Goal: Book appointment/travel/reservation

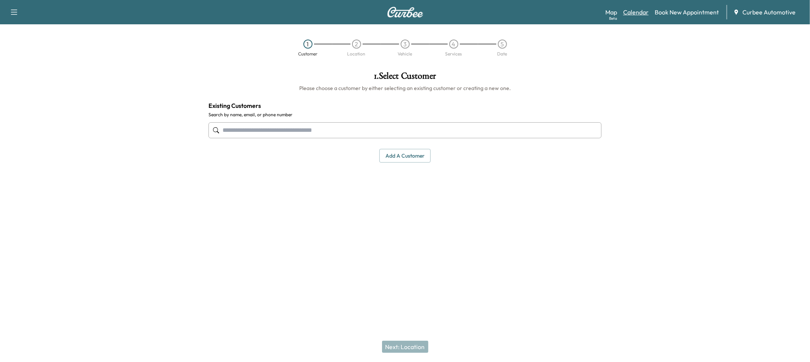
click at [635, 16] on link "Calendar" at bounding box center [635, 12] width 25 height 9
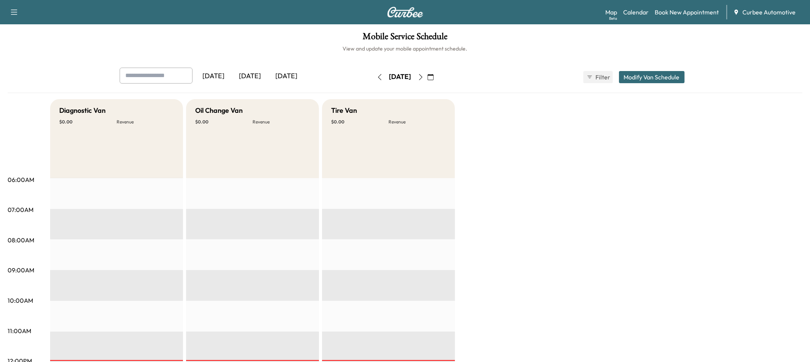
click at [377, 78] on icon "button" at bounding box center [380, 77] width 6 height 6
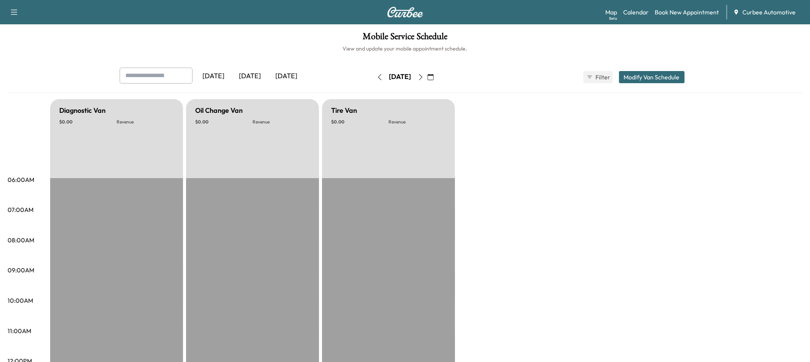
click at [424, 76] on icon "button" at bounding box center [421, 77] width 6 height 6
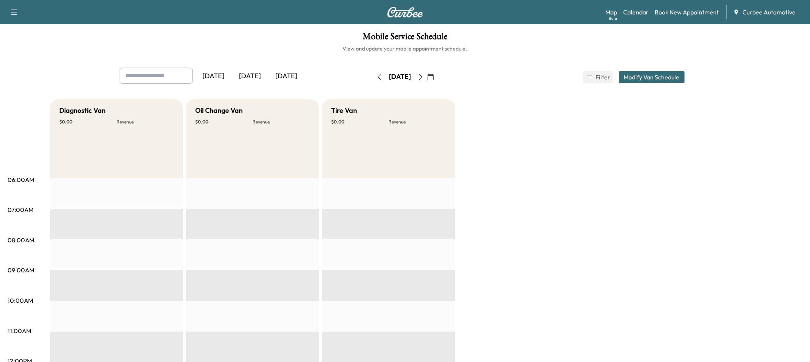
click at [424, 76] on icon "button" at bounding box center [421, 77] width 6 height 6
click at [437, 79] on button "button" at bounding box center [430, 77] width 13 height 12
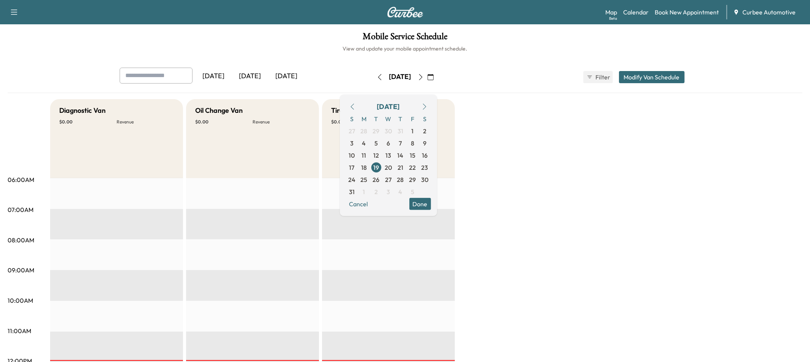
click at [359, 109] on button "button" at bounding box center [352, 106] width 13 height 12
click at [355, 108] on icon "button" at bounding box center [352, 106] width 6 height 6
click at [355, 109] on icon "button" at bounding box center [352, 106] width 6 height 6
click at [404, 166] on span "22" at bounding box center [400, 166] width 7 height 9
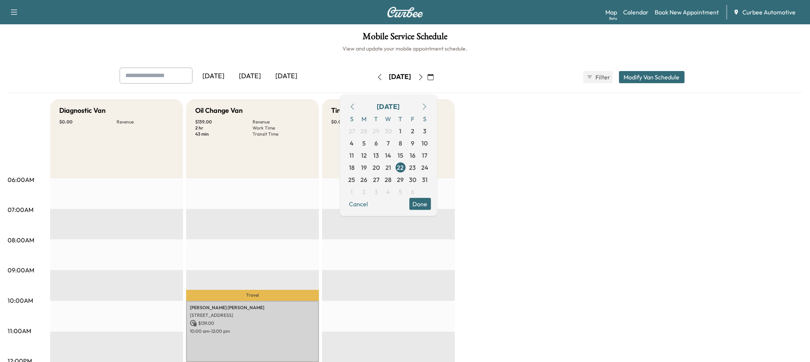
click at [424, 79] on icon "button" at bounding box center [421, 77] width 6 height 6
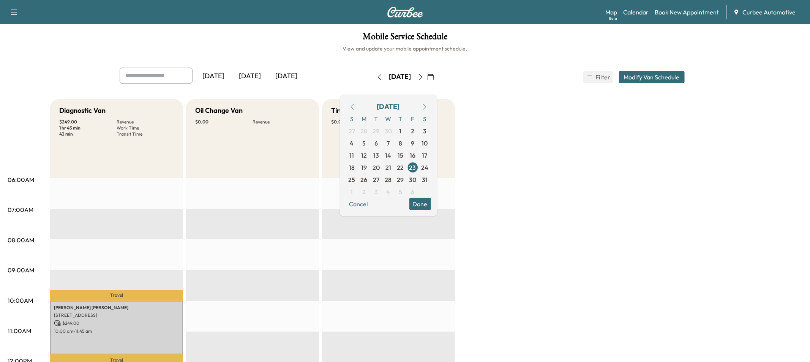
click at [397, 197] on div "Cancel Done" at bounding box center [388, 203] width 85 height 12
click at [390, 194] on span "4" at bounding box center [388, 191] width 4 height 9
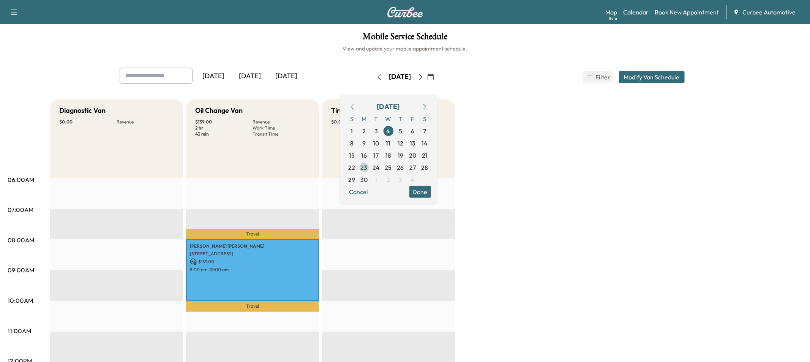
click at [367, 169] on span "23" at bounding box center [364, 166] width 7 height 9
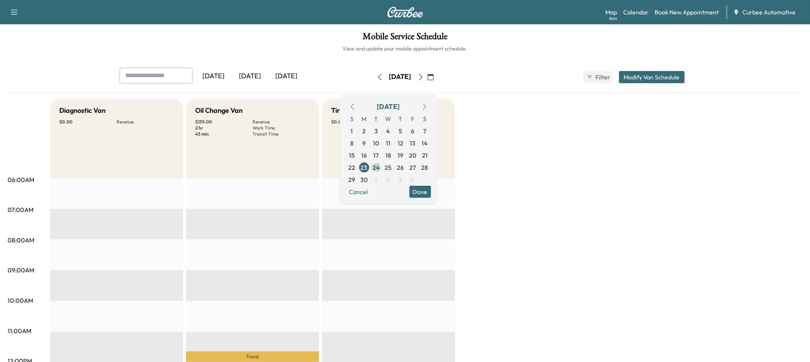
click at [380, 169] on span "24" at bounding box center [375, 166] width 7 height 9
drag, startPoint x: 401, startPoint y: 168, endPoint x: 408, endPoint y: 167, distance: 6.5
click at [392, 168] on span "25" at bounding box center [388, 166] width 7 height 9
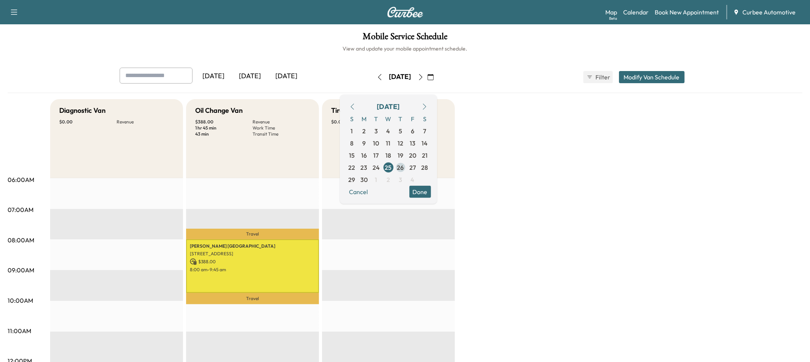
click at [404, 167] on span "26" at bounding box center [400, 166] width 7 height 9
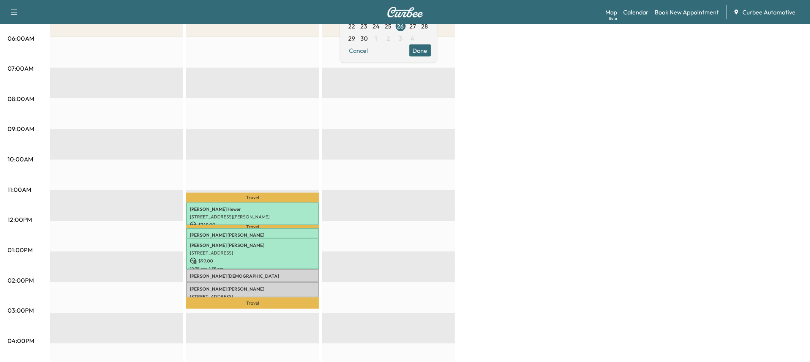
scroll to position [145, 0]
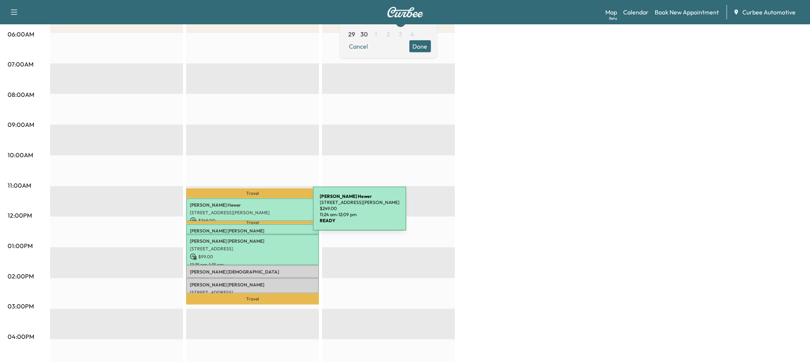
click at [256, 213] on p "[STREET_ADDRESS][PERSON_NAME]" at bounding box center [252, 213] width 125 height 6
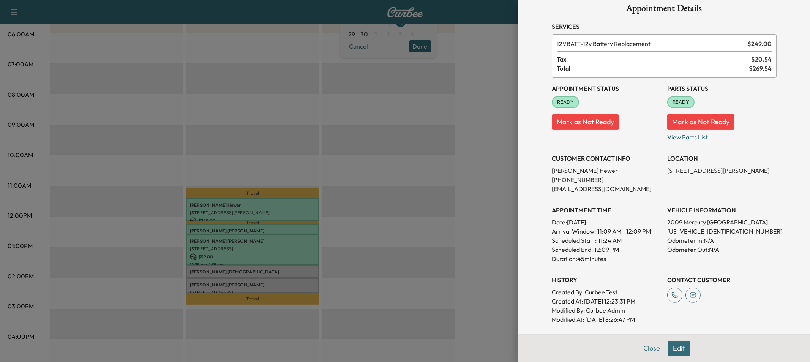
scroll to position [12, 0]
click at [648, 349] on button "Close" at bounding box center [651, 347] width 27 height 15
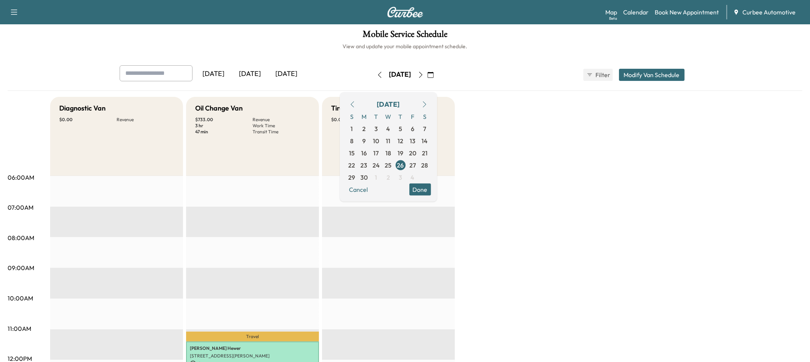
scroll to position [0, 0]
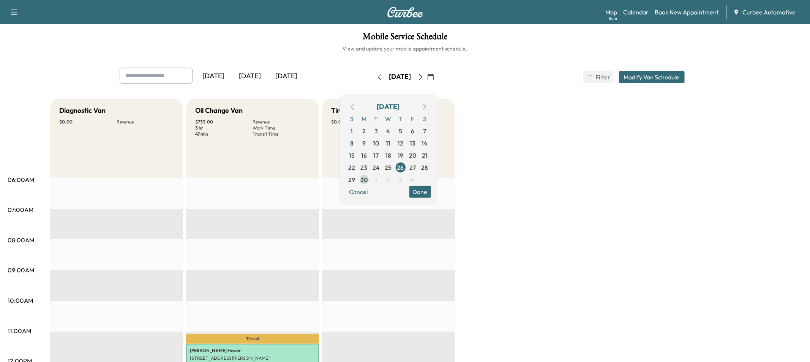
click at [367, 177] on span "30" at bounding box center [363, 179] width 7 height 9
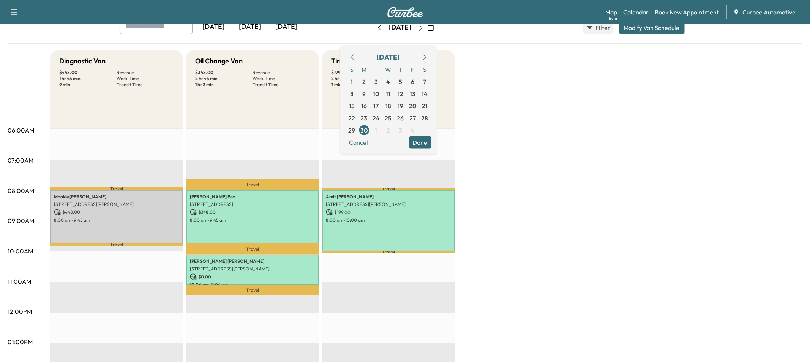
scroll to position [50, 0]
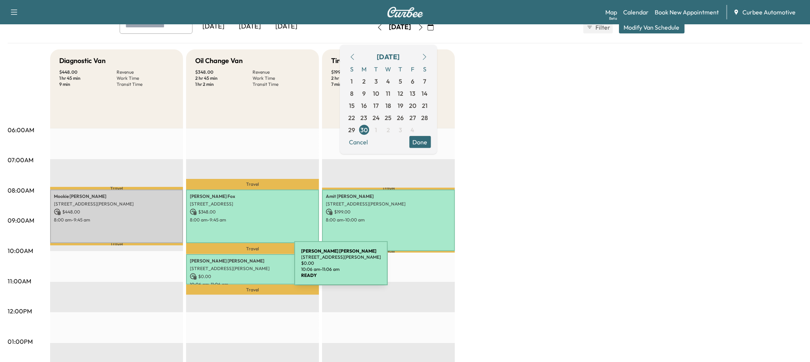
click at [237, 268] on p "[STREET_ADDRESS][PERSON_NAME]" at bounding box center [252, 268] width 125 height 6
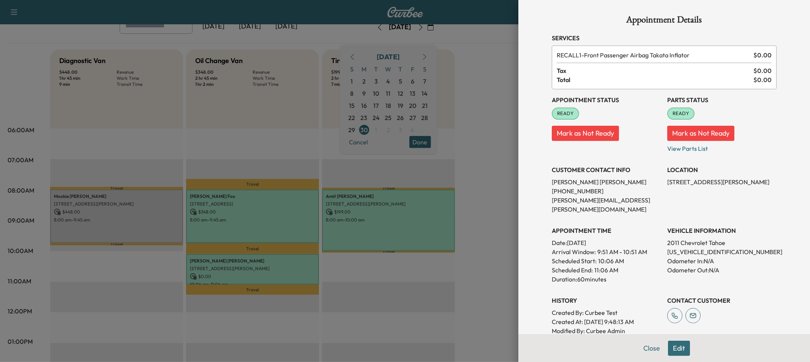
click at [594, 137] on button "Mark as Not Ready" at bounding box center [584, 133] width 67 height 15
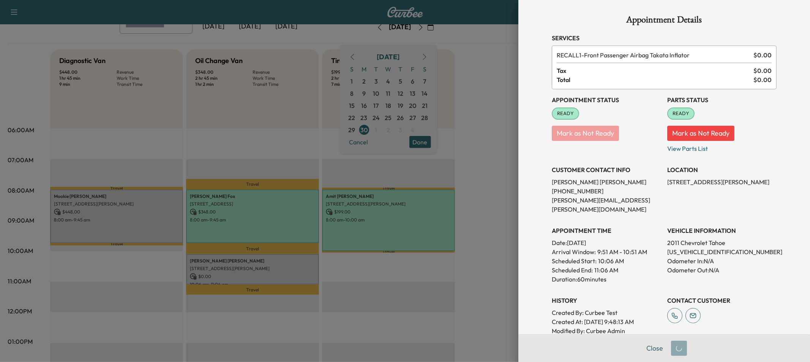
click at [700, 131] on button "Mark as Not Ready" at bounding box center [700, 133] width 67 height 15
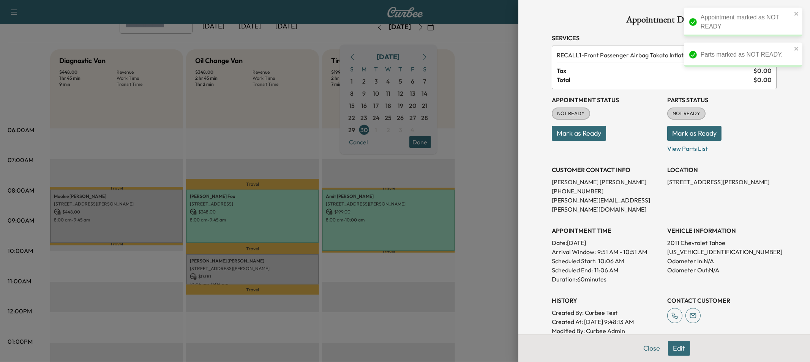
click at [673, 346] on button "Edit" at bounding box center [679, 347] width 22 height 15
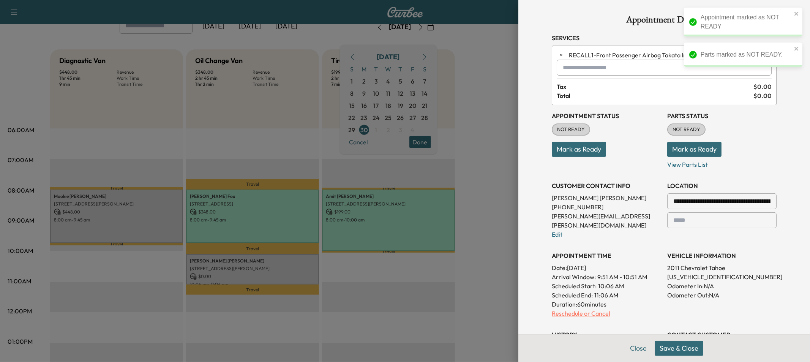
click at [578, 309] on p "Reschedule or Cancel" at bounding box center [605, 313] width 109 height 9
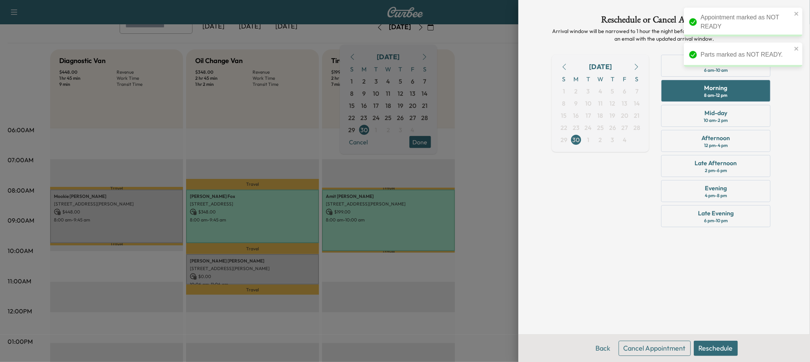
click at [636, 64] on icon "button" at bounding box center [636, 67] width 6 height 6
click at [713, 136] on div "Afternoon" at bounding box center [715, 137] width 28 height 9
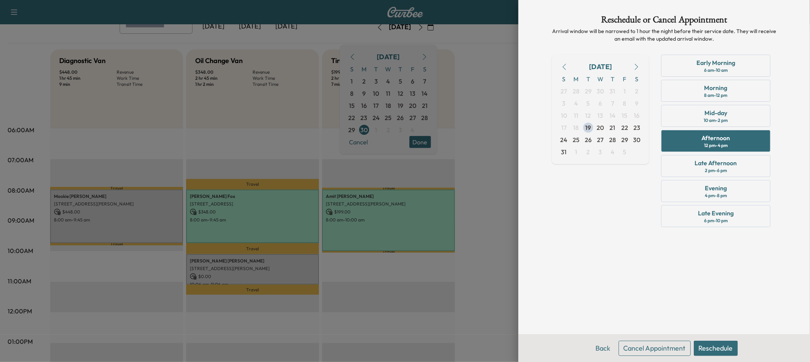
click at [709, 345] on button "Reschedule" at bounding box center [715, 347] width 44 height 15
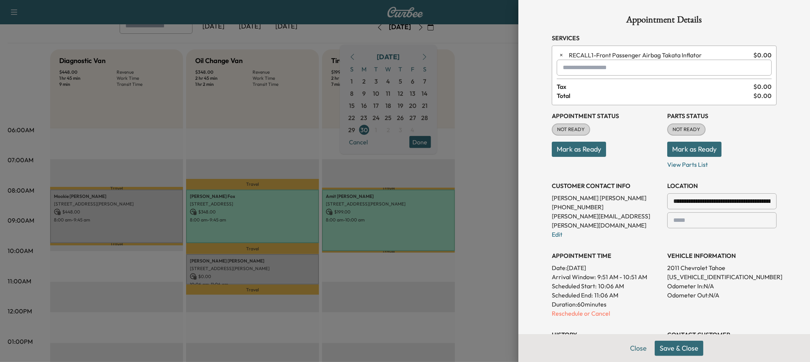
click at [692, 349] on button "Save & Close" at bounding box center [678, 347] width 49 height 15
click at [590, 309] on p "Reschedule or Cancel" at bounding box center [605, 313] width 109 height 9
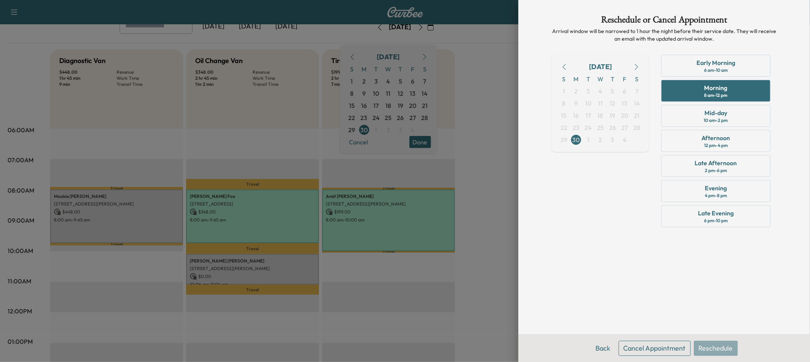
click at [634, 67] on icon "button" at bounding box center [636, 67] width 6 height 6
click at [710, 122] on div "10 am - 2 pm" at bounding box center [716, 120] width 24 height 6
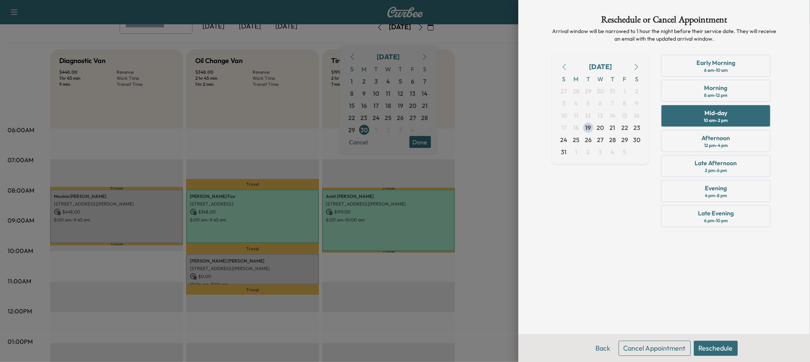
click at [714, 342] on button "Reschedule" at bounding box center [715, 347] width 44 height 15
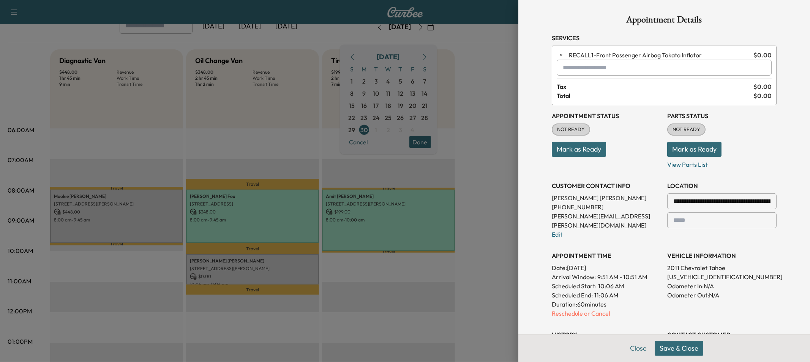
click at [684, 346] on button "Save & Close" at bounding box center [678, 347] width 49 height 15
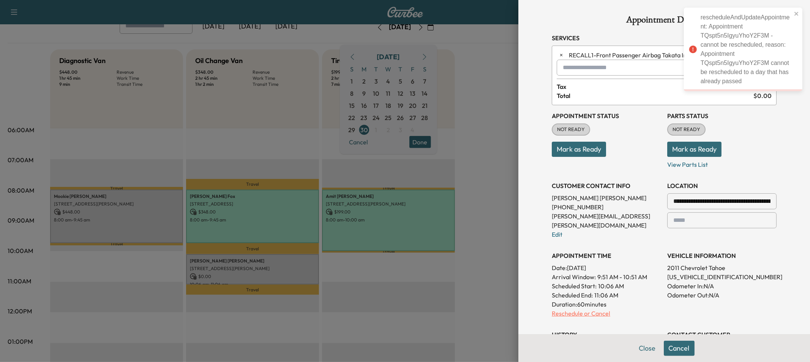
click at [564, 309] on p "Reschedule or Cancel" at bounding box center [605, 313] width 109 height 9
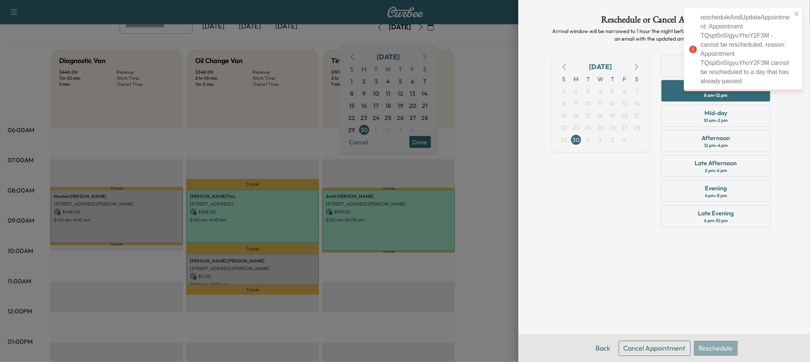
click at [636, 64] on icon "button" at bounding box center [636, 67] width 6 height 6
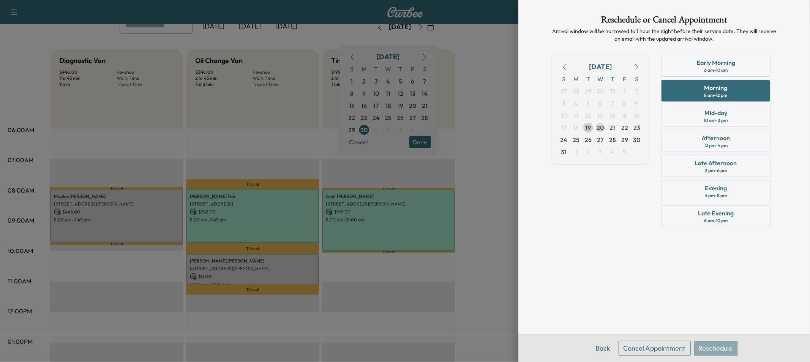
click at [602, 124] on span "20" at bounding box center [600, 127] width 7 height 9
click at [588, 129] on span "19" at bounding box center [588, 127] width 6 height 9
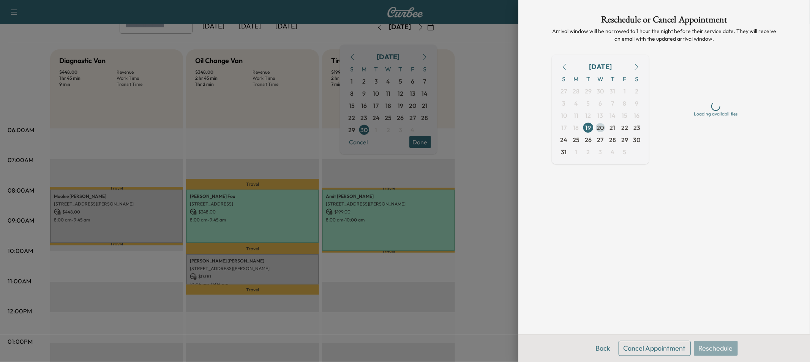
click at [598, 126] on span "20" at bounding box center [600, 127] width 7 height 9
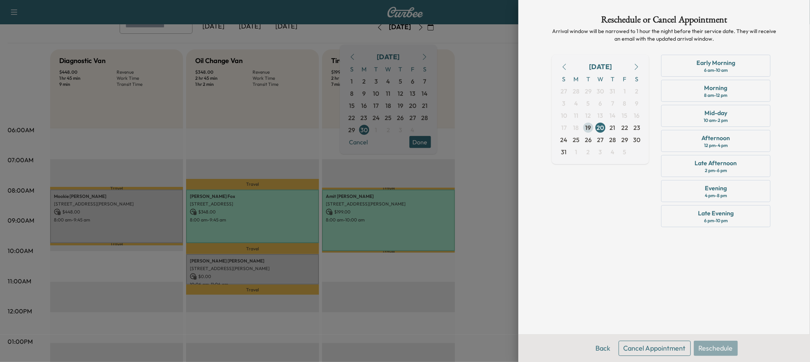
click at [586, 127] on span "19" at bounding box center [588, 127] width 6 height 9
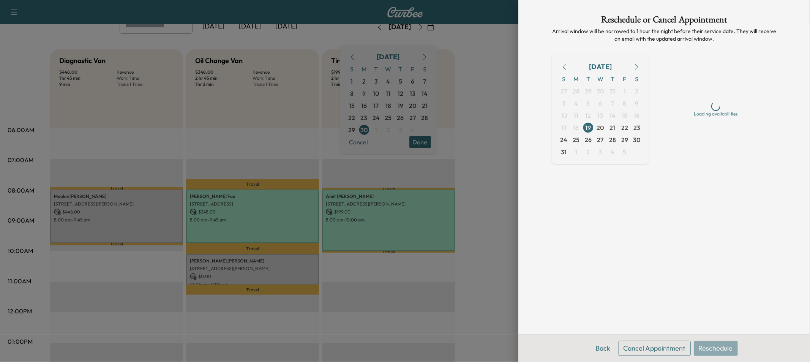
click at [626, 345] on button "Cancel Appointment" at bounding box center [654, 347] width 72 height 15
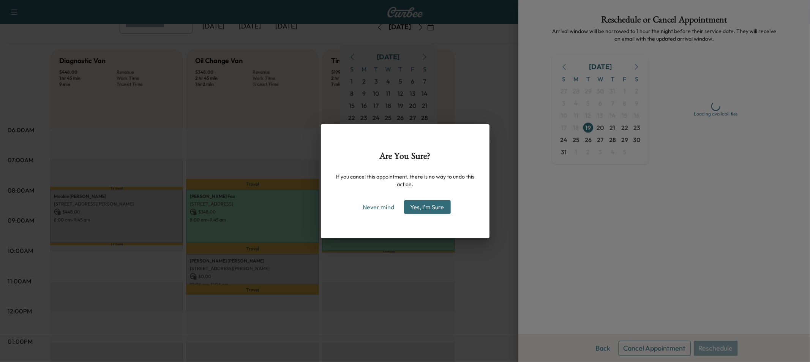
click at [431, 212] on div "Are You Sure? If you cancel this appointment, there is no way to undo this acti…" at bounding box center [405, 181] width 169 height 114
drag, startPoint x: 436, startPoint y: 211, endPoint x: 447, endPoint y: 225, distance: 18.3
click at [436, 210] on button "Yes, I'm Sure" at bounding box center [427, 207] width 47 height 14
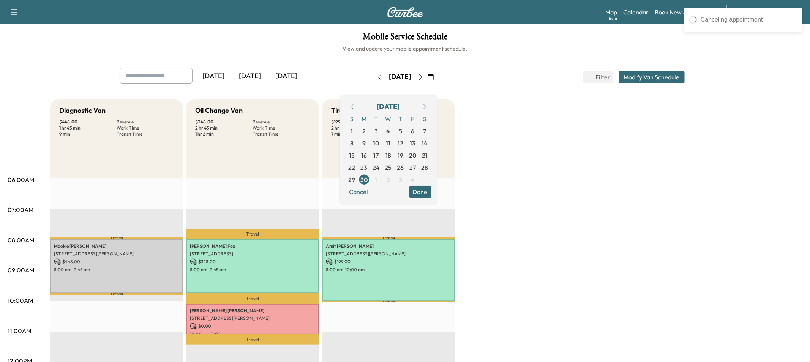
scroll to position [1, 0]
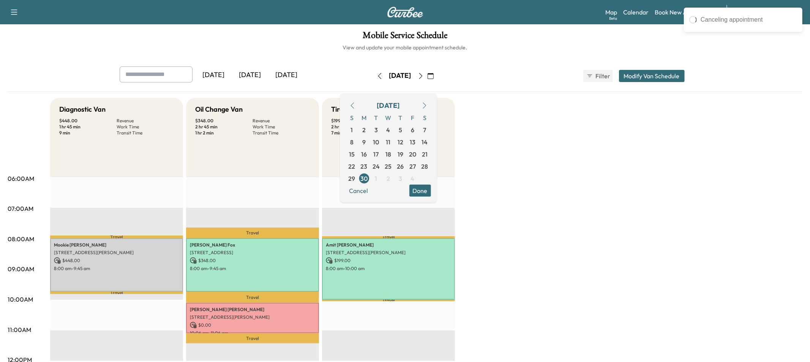
click at [427, 106] on icon "button" at bounding box center [424, 105] width 6 height 6
click at [663, 15] on link "Book New Appointment" at bounding box center [686, 12] width 64 height 9
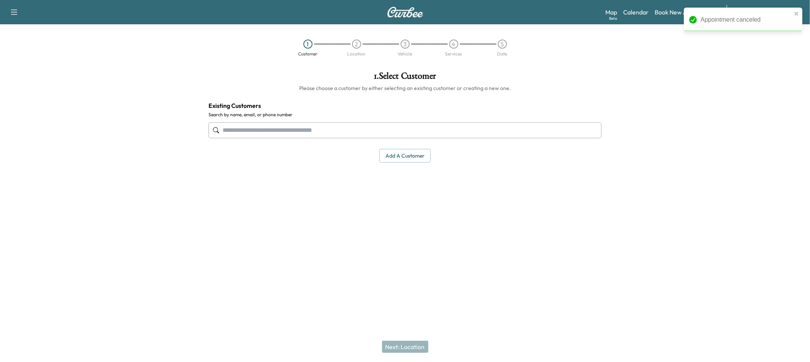
click at [263, 135] on input "text" at bounding box center [404, 130] width 393 height 16
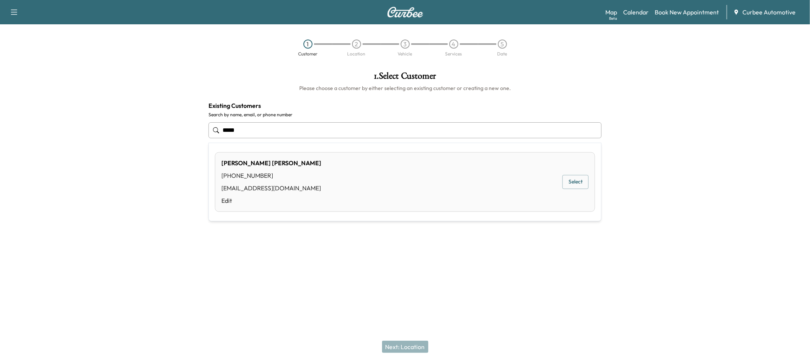
click at [567, 188] on button "Select" at bounding box center [575, 182] width 26 height 14
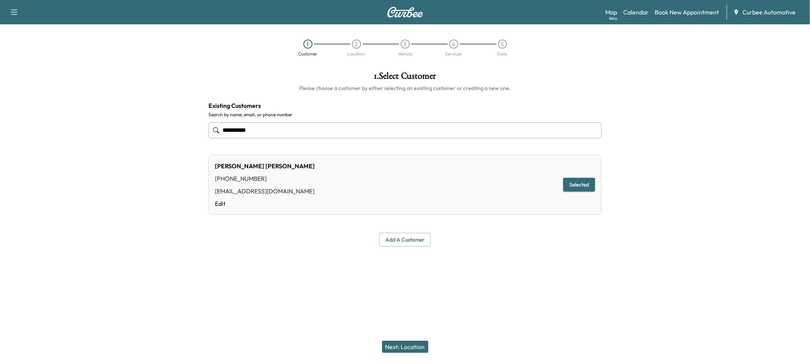
type input "**********"
click at [394, 345] on button "Next: Location" at bounding box center [405, 346] width 46 height 12
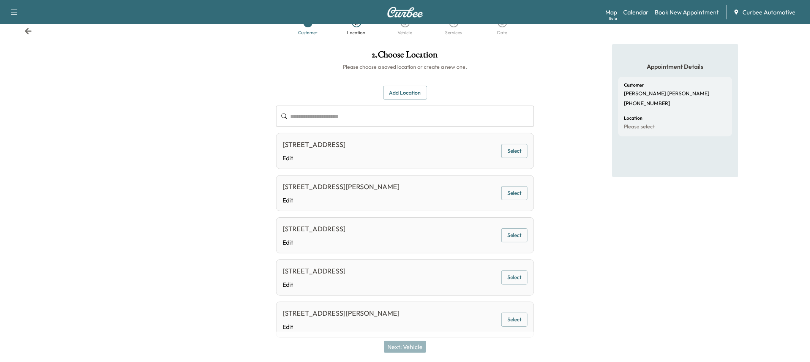
scroll to position [43, 0]
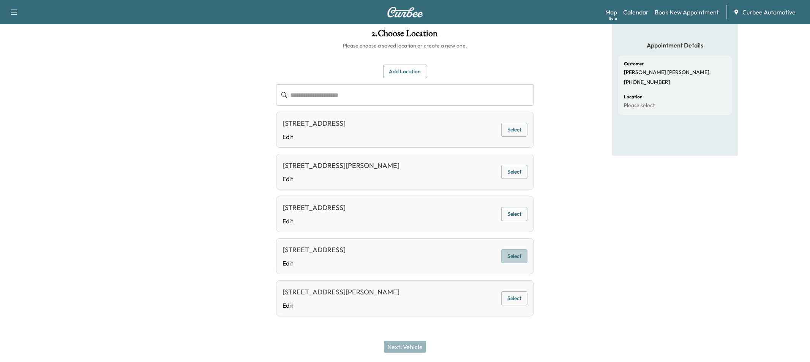
click at [510, 260] on button "Select" at bounding box center [514, 256] width 26 height 14
click at [401, 348] on button "Next: Vehicle" at bounding box center [405, 346] width 42 height 12
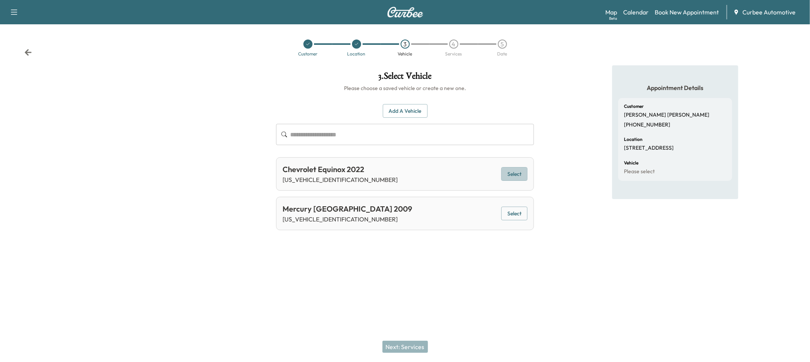
drag, startPoint x: 506, startPoint y: 170, endPoint x: 490, endPoint y: 209, distance: 42.7
click at [506, 170] on button "Select" at bounding box center [514, 174] width 26 height 14
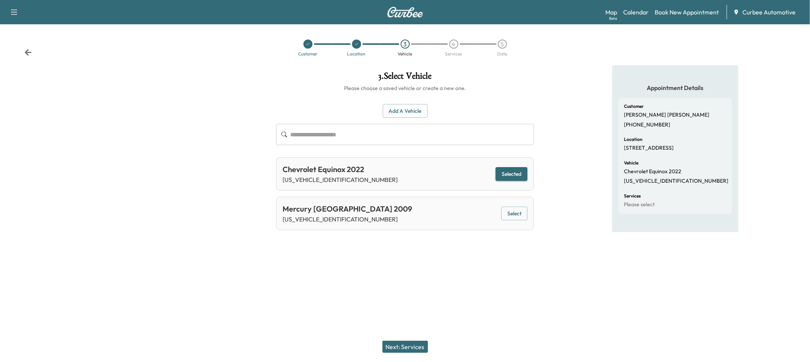
click at [386, 343] on button "Next: Services" at bounding box center [405, 346] width 46 height 12
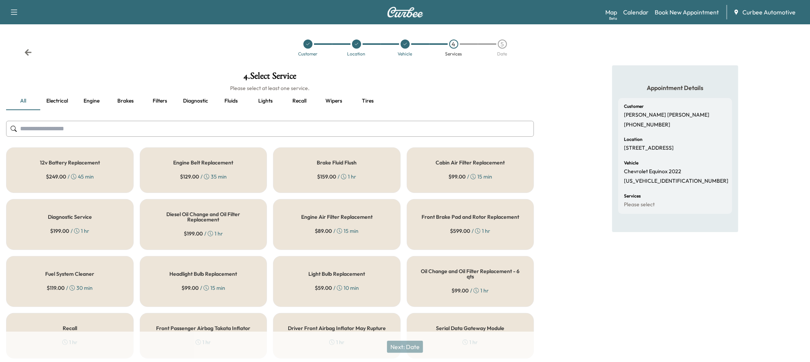
click at [88, 165] on div "12v Battery Replacement $ 249.00 / 45 min" at bounding box center [70, 170] width 128 height 46
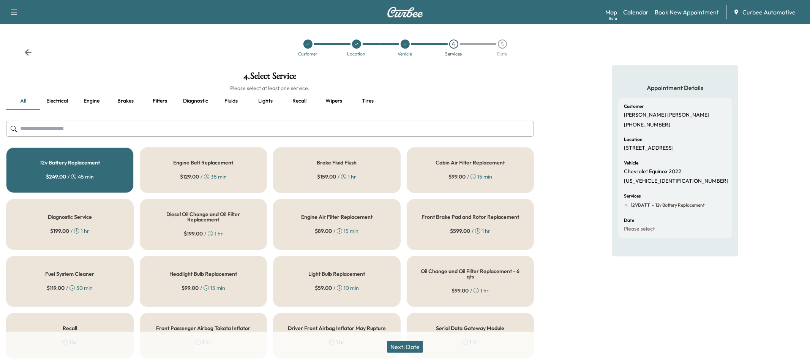
click at [427, 271] on h5 "Oil Change and Oil Filter Replacement - 6 qts" at bounding box center [470, 273] width 102 height 11
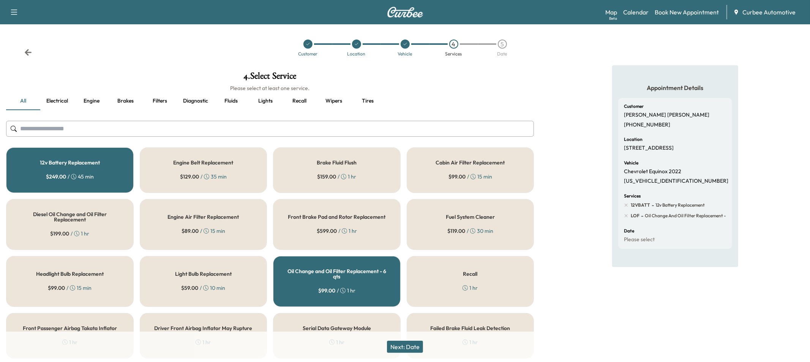
click at [343, 283] on div "Oil Change and Oil Filter Replacement - 6 qts $ 99.00 / 1 hr" at bounding box center [337, 281] width 128 height 51
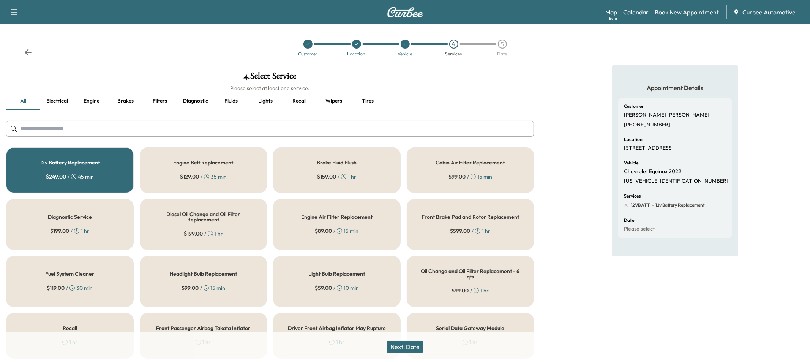
click at [72, 161] on h5 "12v Battery Replacement" at bounding box center [70, 162] width 60 height 5
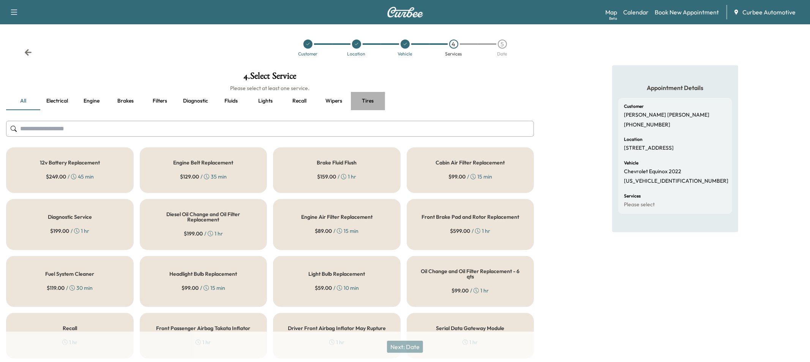
click at [364, 97] on button "Tires" at bounding box center [368, 101] width 34 height 18
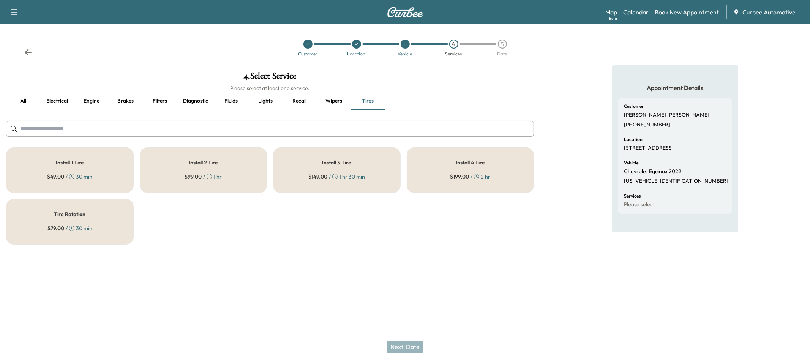
click at [432, 183] on div "Install 4 Tire $ 199.00 / 2 hr" at bounding box center [470, 170] width 128 height 46
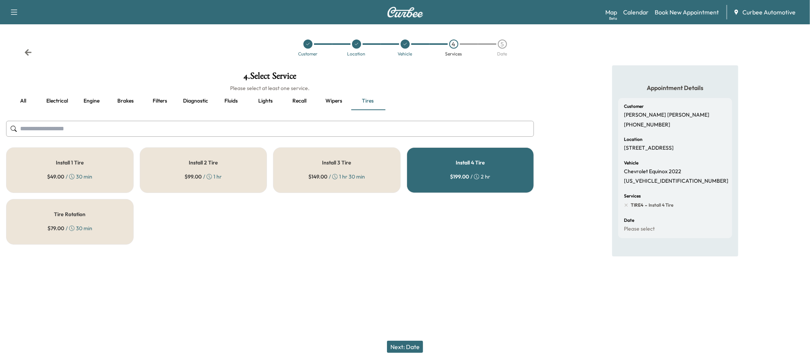
click at [407, 346] on button "Next: Date" at bounding box center [405, 346] width 36 height 12
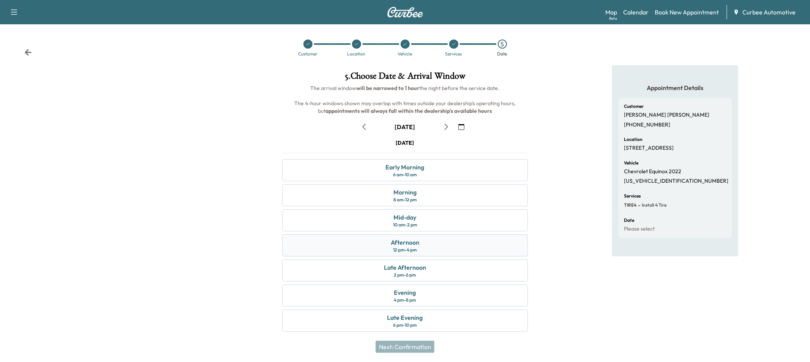
click at [402, 247] on div "12 pm - 4 pm" at bounding box center [405, 250] width 24 height 6
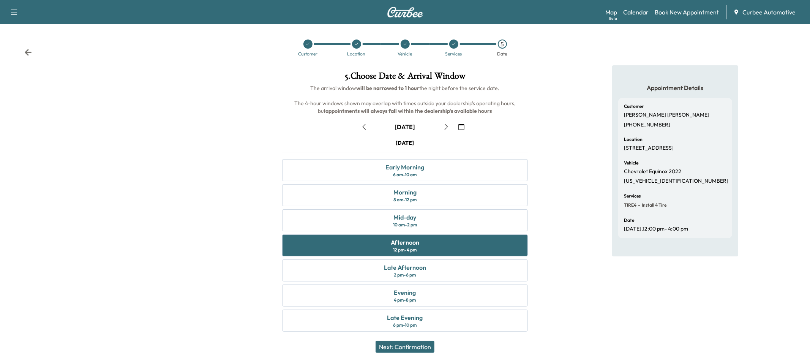
click at [404, 342] on button "Next: Confirmation" at bounding box center [404, 346] width 59 height 12
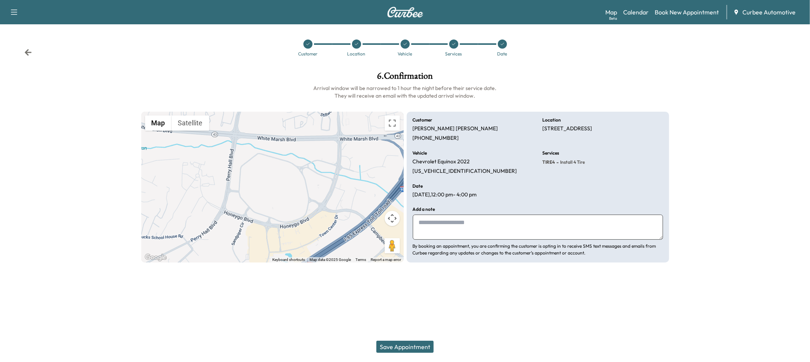
click at [404, 342] on button "Save Appointment" at bounding box center [404, 346] width 57 height 12
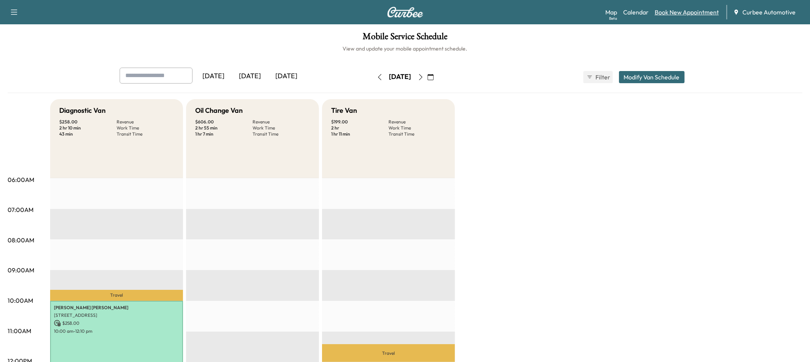
click at [689, 13] on link "Book New Appointment" at bounding box center [686, 12] width 64 height 9
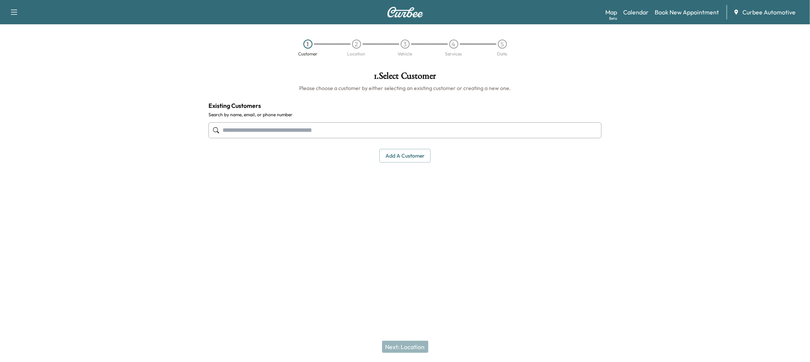
click at [275, 129] on input "text" at bounding box center [404, 130] width 393 height 16
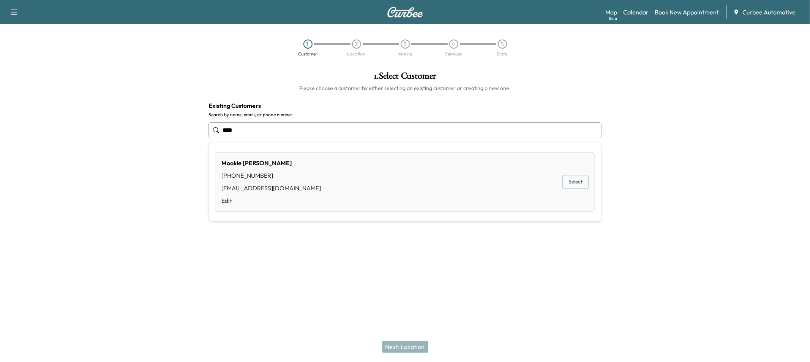
click at [568, 181] on button "Select" at bounding box center [575, 182] width 26 height 14
type input "**********"
click at [415, 340] on div "Next: Location" at bounding box center [405, 346] width 810 height 30
click at [415, 343] on button "Next: Location" at bounding box center [405, 346] width 46 height 12
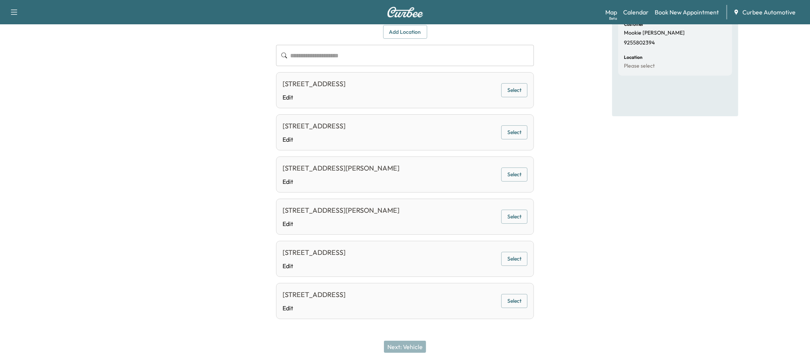
scroll to position [82, 0]
click at [514, 255] on button "Select" at bounding box center [514, 258] width 26 height 14
click at [405, 346] on button "Next: Vehicle" at bounding box center [405, 346] width 42 height 12
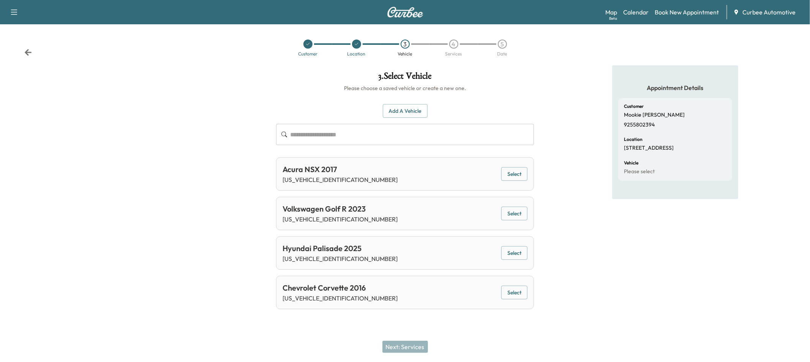
click at [510, 174] on button "Select" at bounding box center [514, 174] width 26 height 14
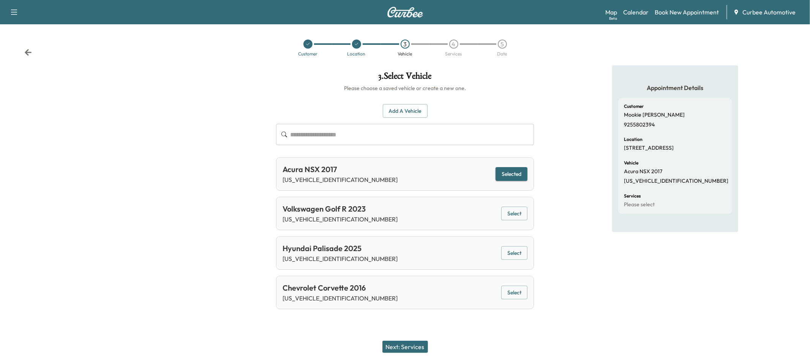
click at [421, 343] on button "Next: Services" at bounding box center [405, 346] width 46 height 12
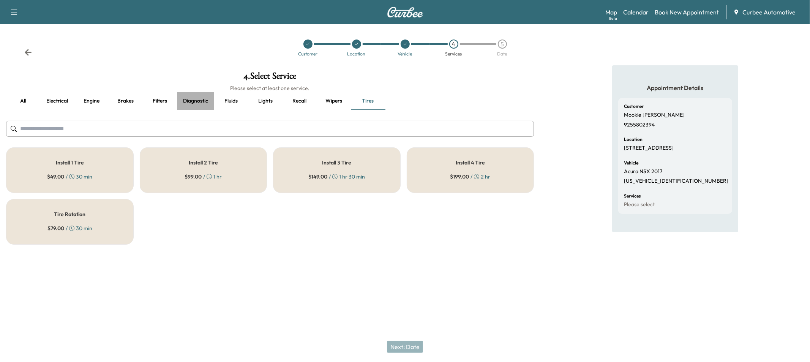
click at [186, 101] on button "Diagnostic" at bounding box center [195, 101] width 37 height 18
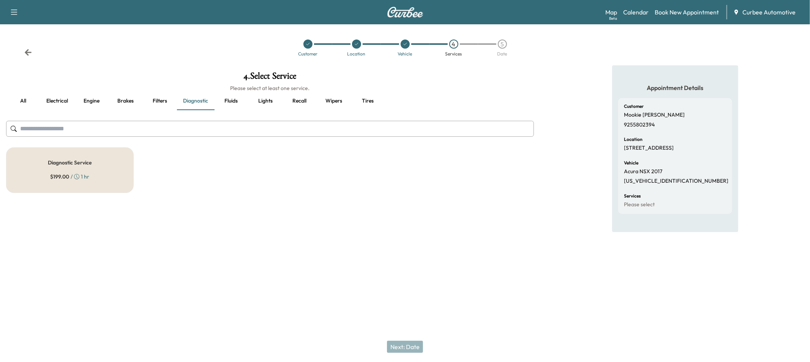
click at [89, 167] on div "Diagnostic Service $ 199.00 / 1 hr" at bounding box center [70, 170] width 128 height 46
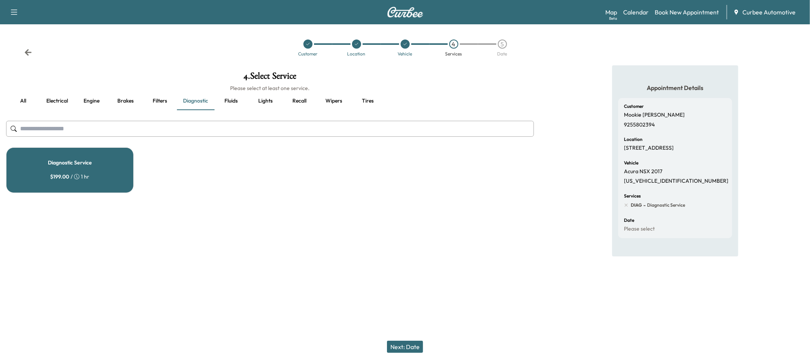
click at [402, 344] on button "Next: Date" at bounding box center [405, 346] width 36 height 12
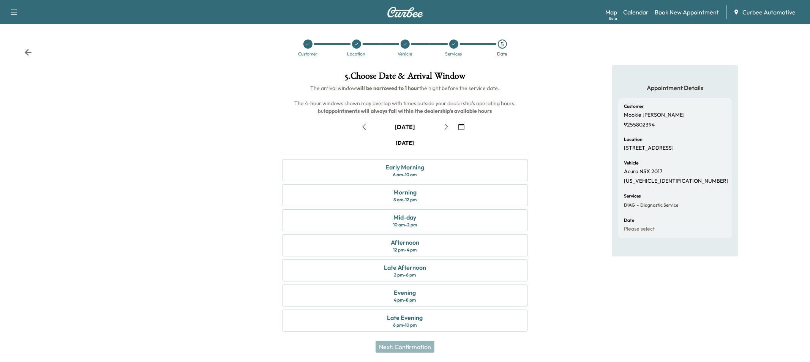
click at [362, 128] on icon "button" at bounding box center [364, 127] width 6 height 6
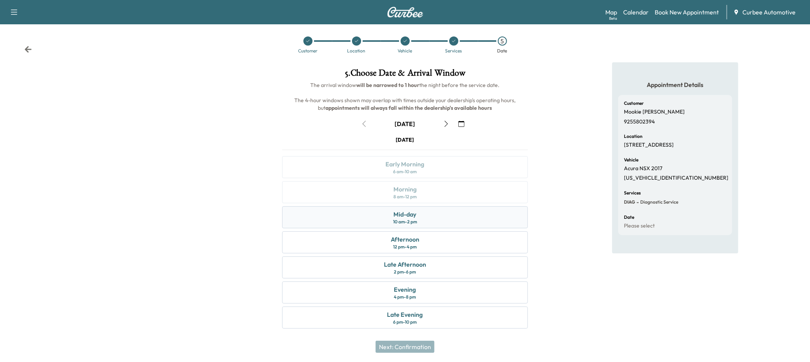
click at [353, 222] on div "Mid-day 10 am - 2 pm" at bounding box center [405, 217] width 246 height 22
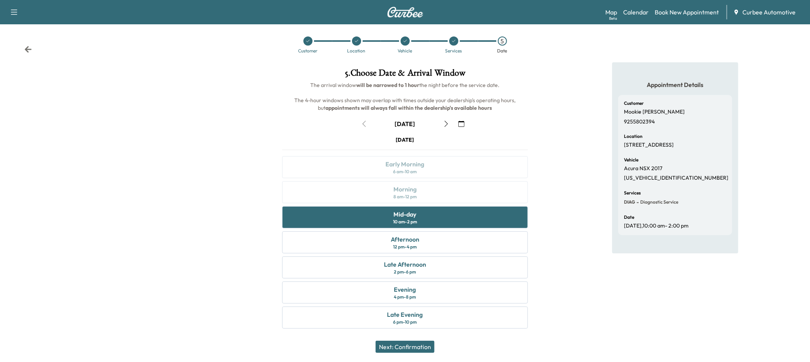
click at [403, 349] on button "Next: Confirmation" at bounding box center [404, 346] width 59 height 12
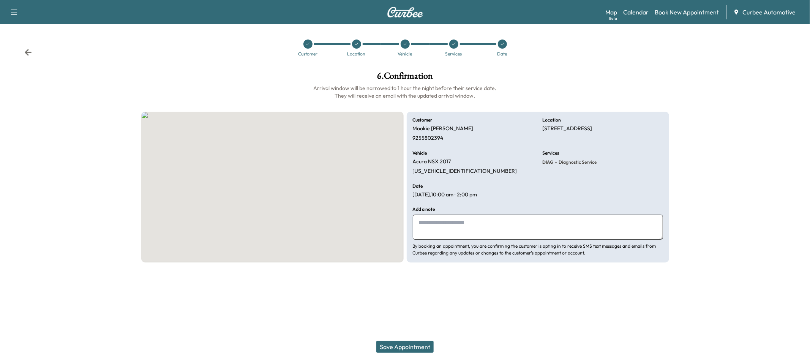
scroll to position [0, 0]
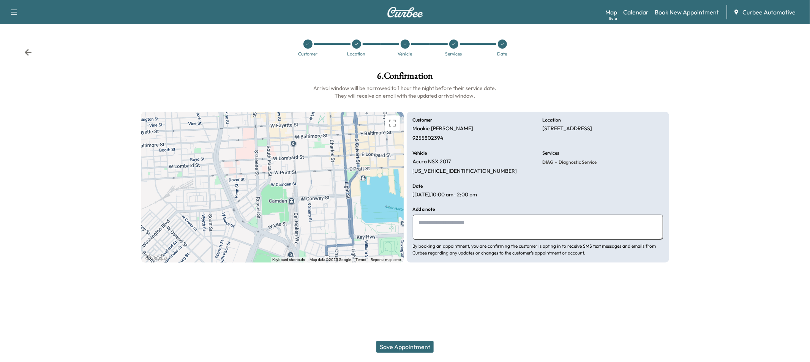
click at [398, 346] on button "Save Appointment" at bounding box center [404, 346] width 57 height 12
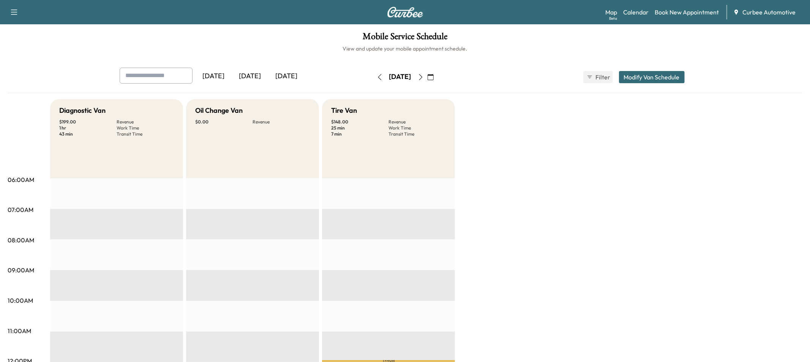
click at [424, 77] on icon "button" at bounding box center [421, 77] width 6 height 6
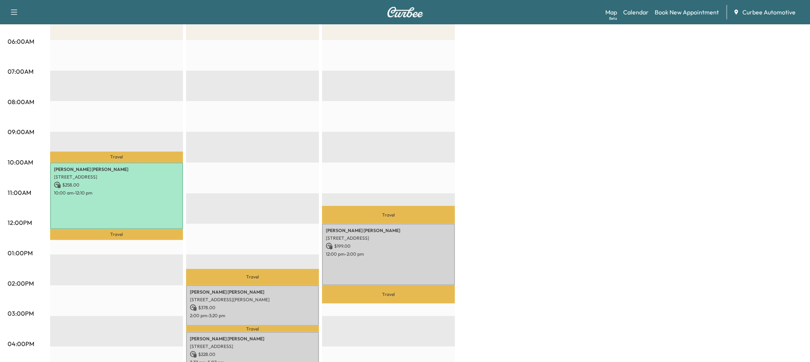
scroll to position [151, 0]
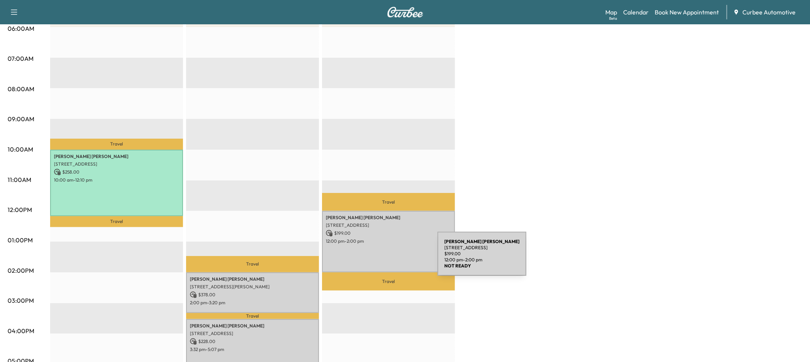
click at [380, 258] on div "[PERSON_NAME] [STREET_ADDRESS][PERSON_NAME][PERSON_NAME] $ 199.00 12:00 pm - 2:…" at bounding box center [388, 241] width 133 height 61
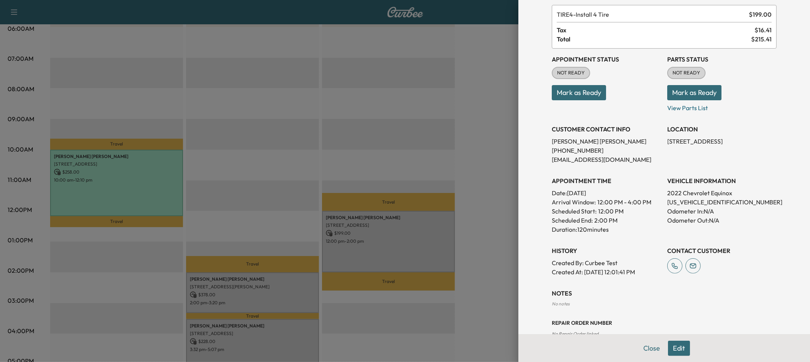
scroll to position [59, 0]
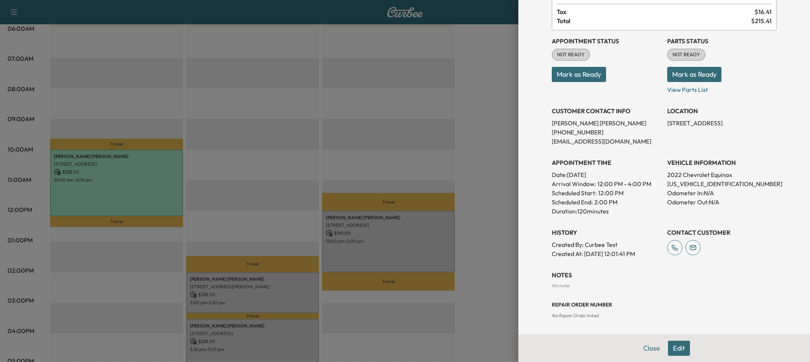
click at [681, 349] on button "Edit" at bounding box center [679, 347] width 22 height 15
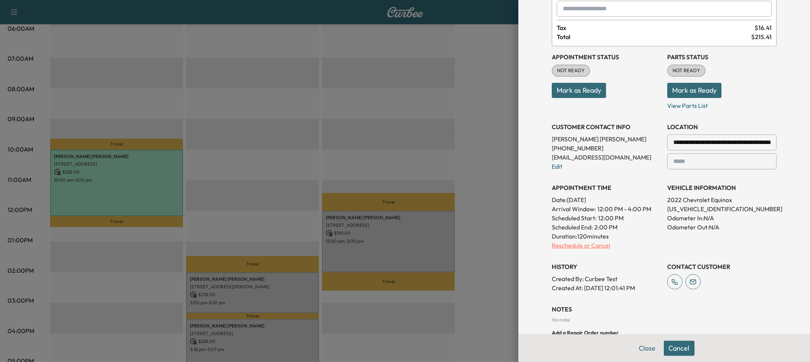
click at [594, 244] on p "Reschedule or Cancel" at bounding box center [605, 245] width 109 height 9
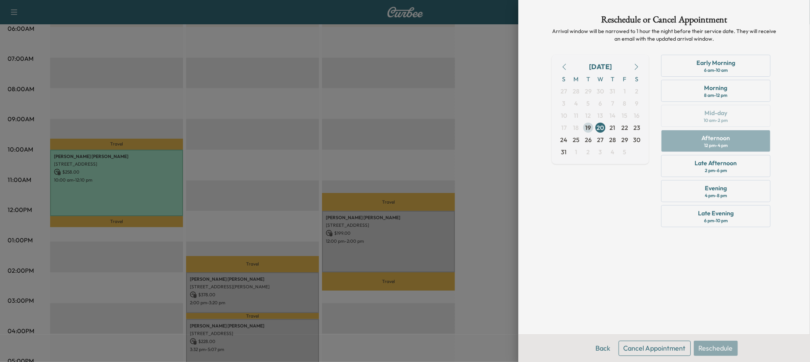
click at [587, 129] on span "19" at bounding box center [588, 127] width 6 height 9
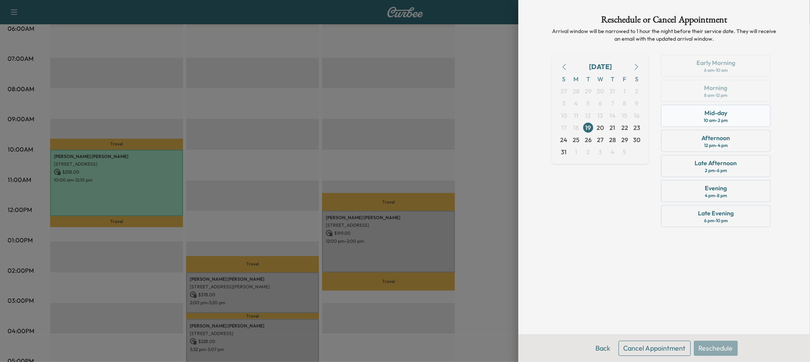
click at [706, 120] on div "10 am - 2 pm" at bounding box center [716, 120] width 24 height 6
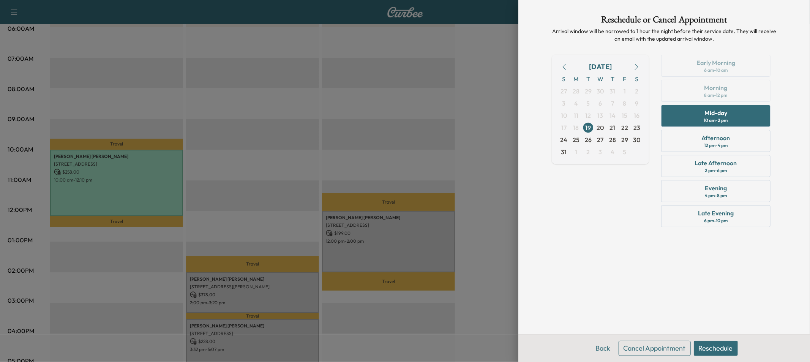
click at [725, 351] on button "Reschedule" at bounding box center [715, 347] width 44 height 15
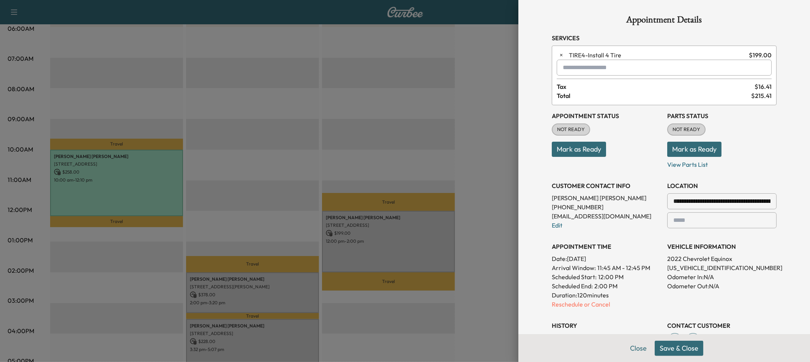
click at [682, 348] on button "Save & Close" at bounding box center [678, 347] width 49 height 15
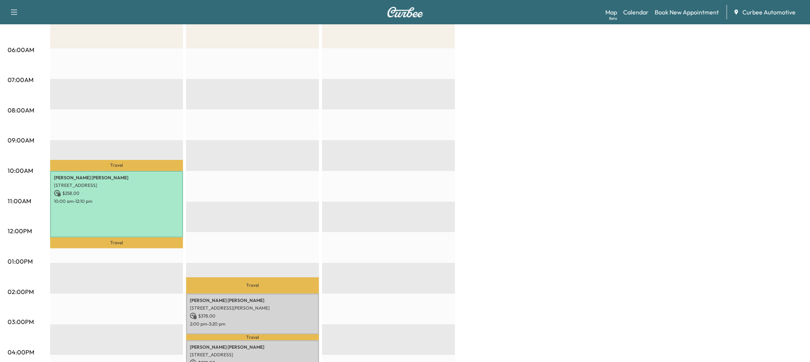
scroll to position [183, 0]
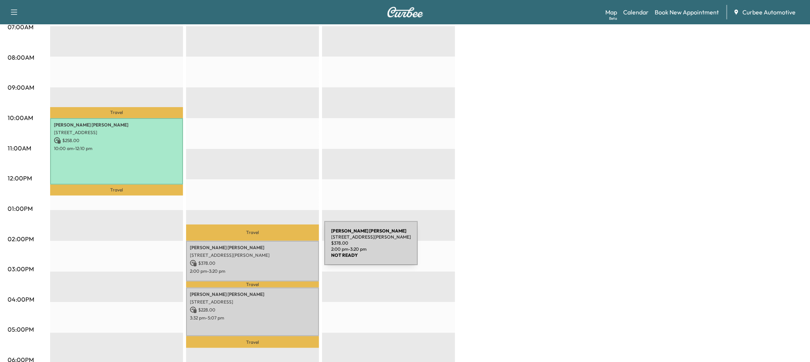
click at [267, 247] on p "[PERSON_NAME]" at bounding box center [252, 247] width 125 height 6
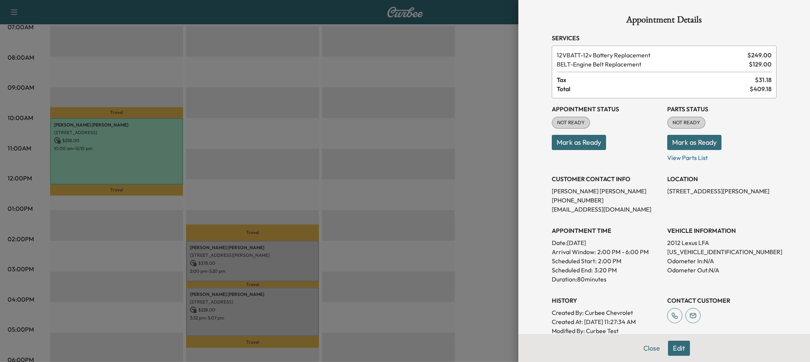
click at [673, 350] on button "Edit" at bounding box center [679, 347] width 22 height 15
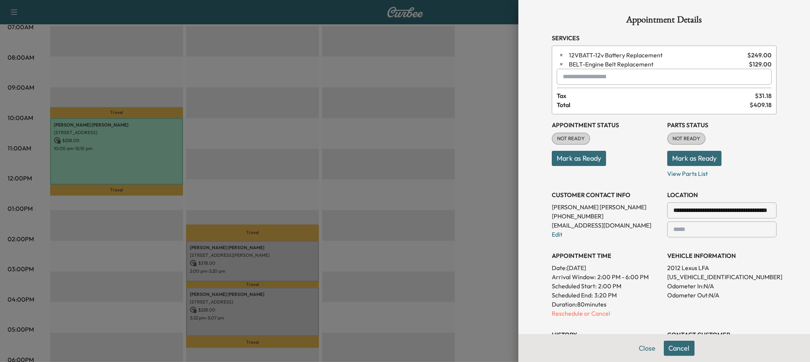
click at [567, 315] on p "Reschedule or Cancel" at bounding box center [605, 313] width 109 height 9
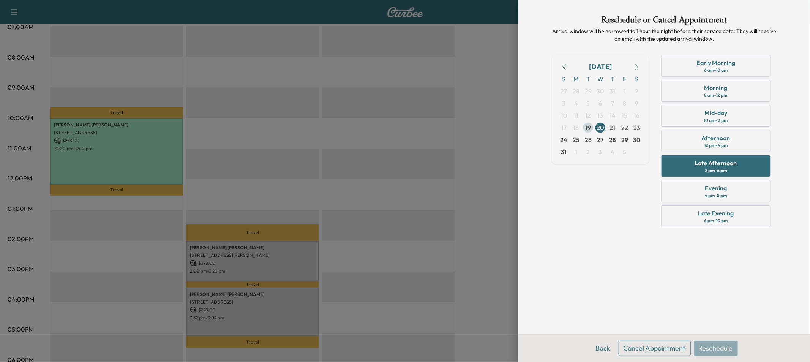
click at [585, 126] on span "19" at bounding box center [588, 127] width 6 height 9
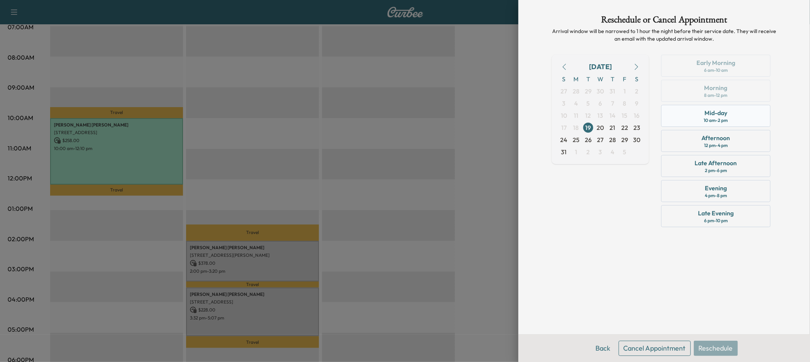
click at [706, 118] on div "10 am - 2 pm" at bounding box center [716, 120] width 24 height 6
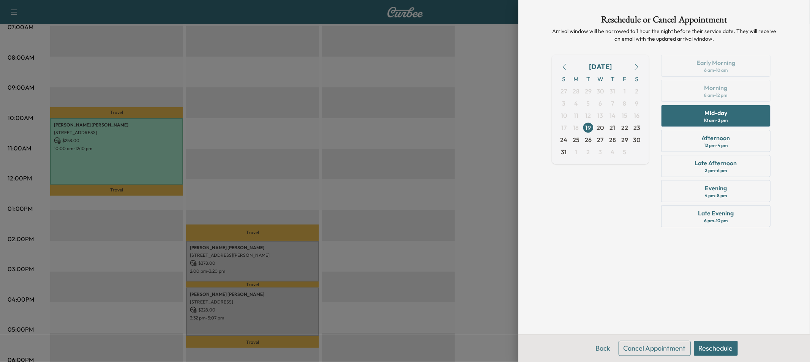
click at [721, 343] on button "Reschedule" at bounding box center [715, 347] width 44 height 15
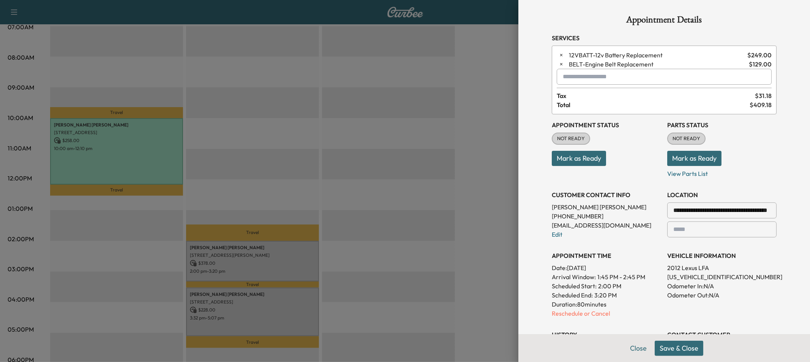
click at [689, 347] on button "Save & Close" at bounding box center [678, 347] width 49 height 15
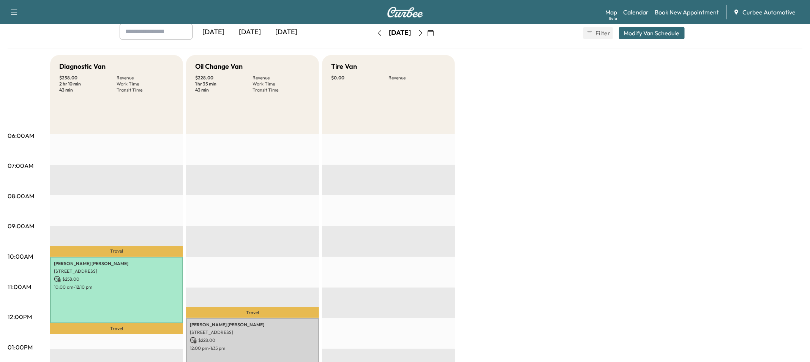
scroll to position [0, 0]
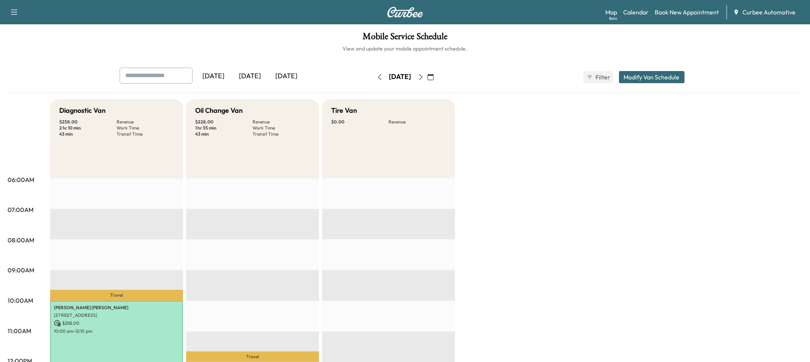
click at [373, 75] on button "button" at bounding box center [379, 77] width 13 height 12
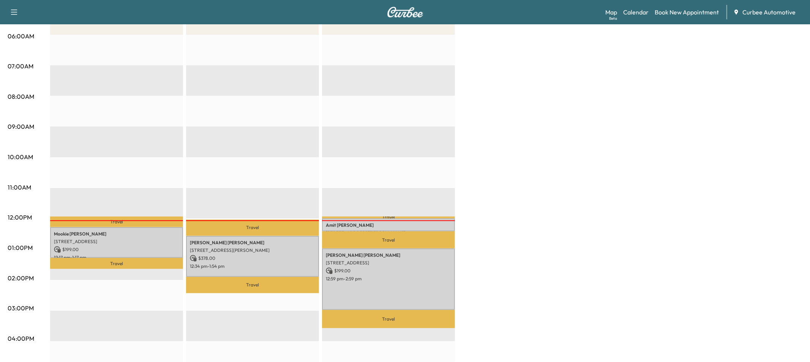
scroll to position [165, 0]
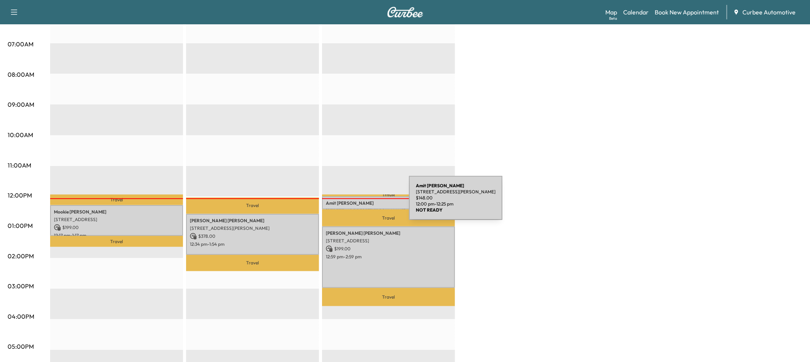
click at [352, 202] on p "[PERSON_NAME]" at bounding box center [388, 203] width 125 height 6
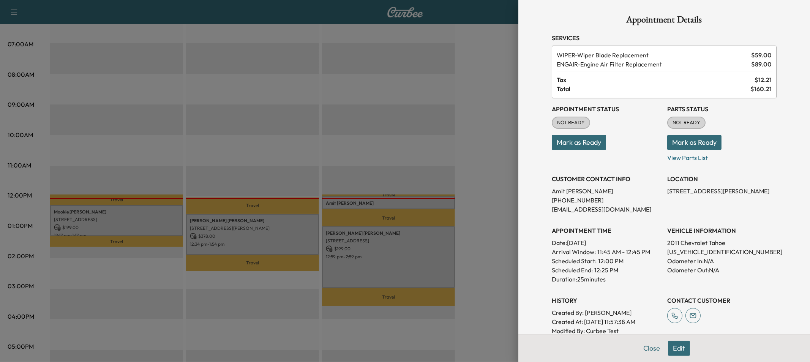
scroll to position [25, 0]
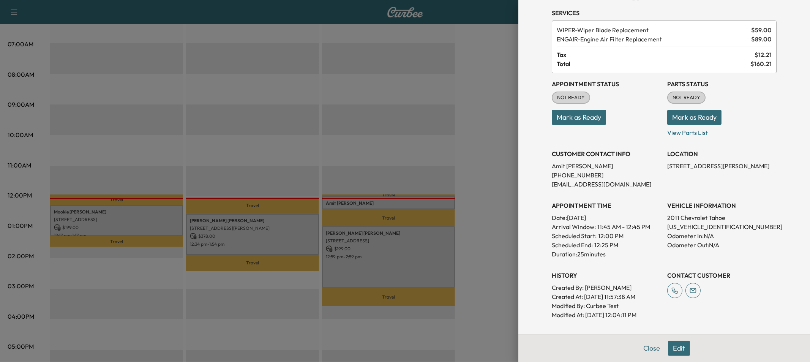
click at [684, 346] on button "Edit" at bounding box center [679, 347] width 22 height 15
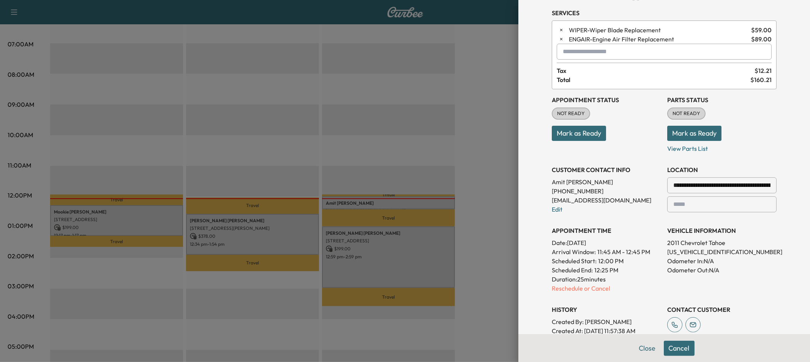
click at [573, 49] on input "text" at bounding box center [663, 52] width 215 height 16
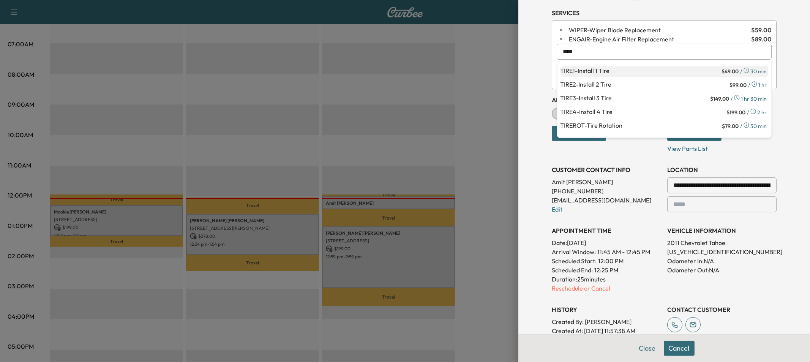
click at [595, 73] on p "TIRE1 - Install 1 Tire" at bounding box center [640, 71] width 160 height 11
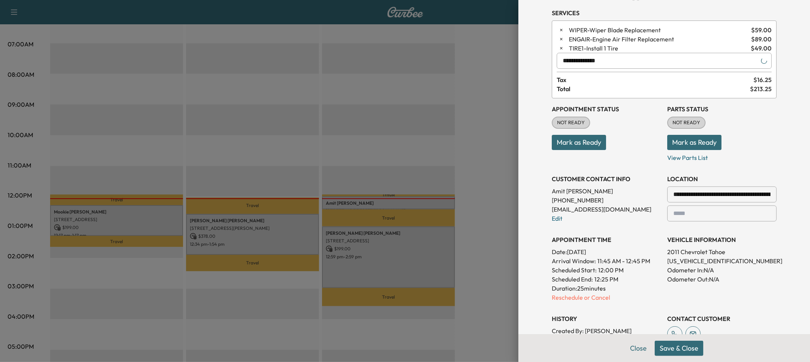
type input "**********"
click at [678, 349] on button "Save & Close" at bounding box center [678, 347] width 49 height 15
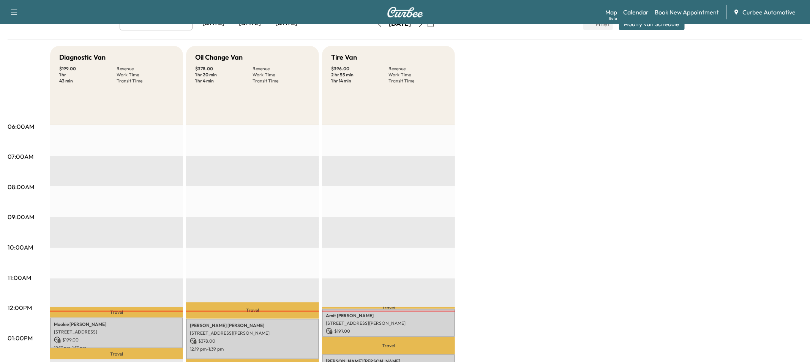
scroll to position [0, 0]
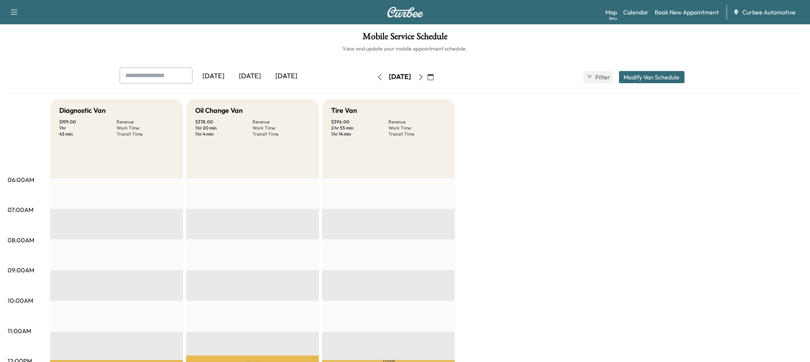
click at [377, 74] on icon "button" at bounding box center [380, 77] width 6 height 6
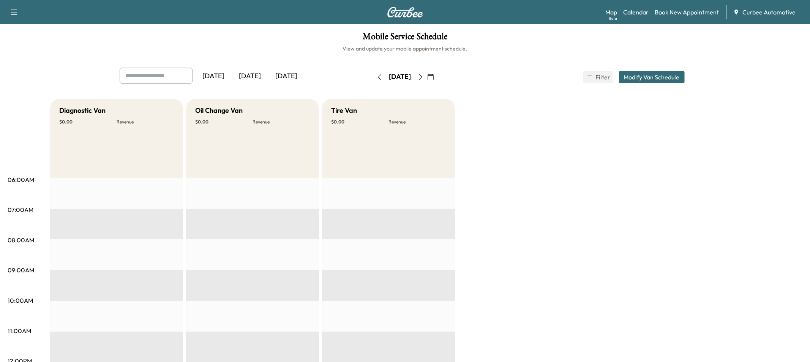
click at [378, 74] on icon "button" at bounding box center [379, 77] width 3 height 6
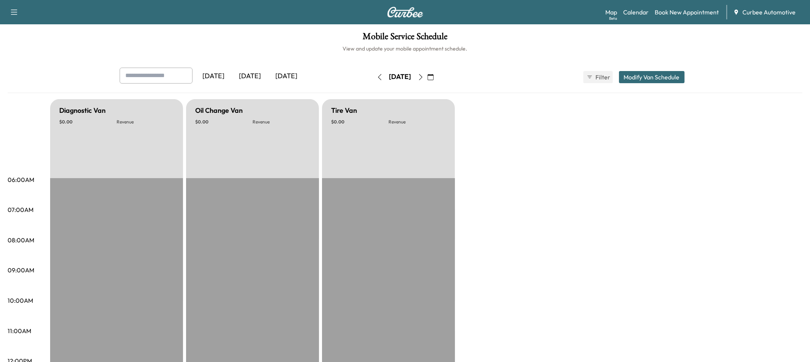
click at [377, 74] on icon "button" at bounding box center [380, 77] width 6 height 6
click at [373, 74] on button "button" at bounding box center [379, 77] width 13 height 12
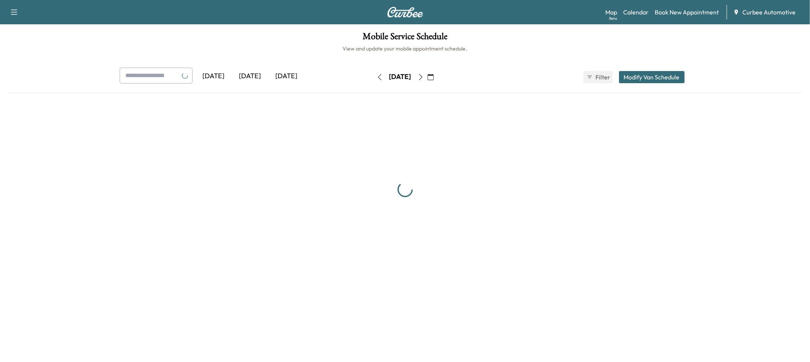
click at [377, 74] on icon "button" at bounding box center [380, 77] width 6 height 6
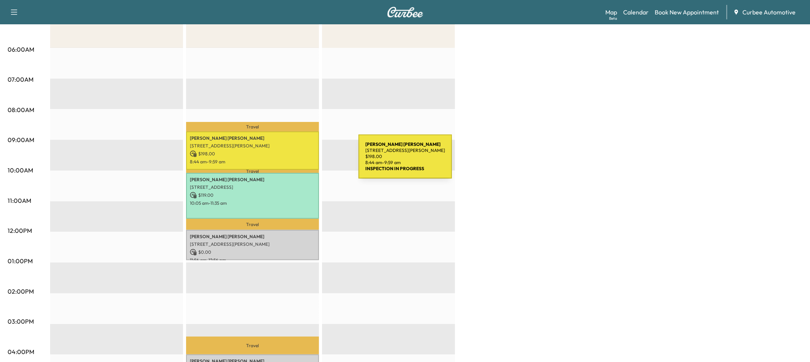
scroll to position [129, 0]
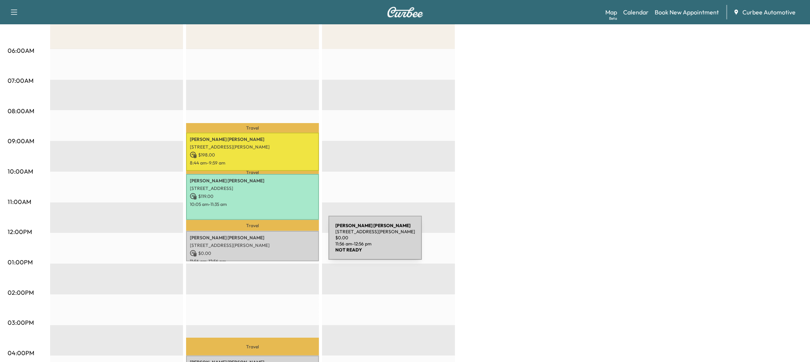
click at [271, 242] on p "[STREET_ADDRESS][PERSON_NAME]" at bounding box center [252, 245] width 125 height 6
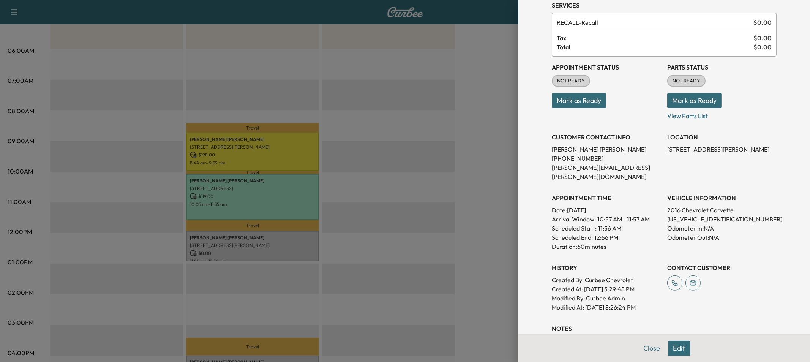
scroll to position [77, 0]
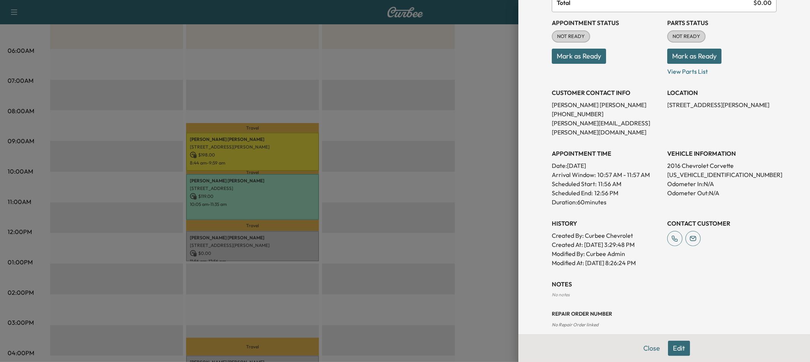
click at [680, 349] on button "Edit" at bounding box center [679, 347] width 22 height 15
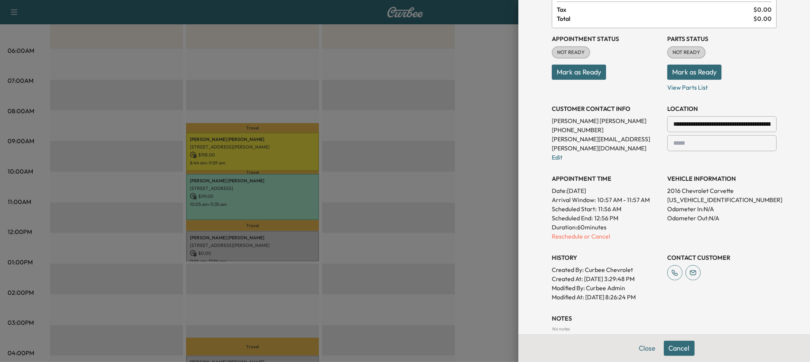
scroll to position [93, 0]
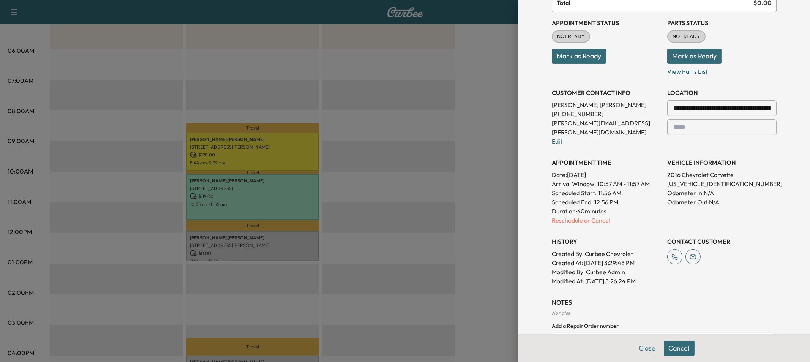
click at [577, 216] on p "Reschedule or Cancel" at bounding box center [605, 220] width 109 height 9
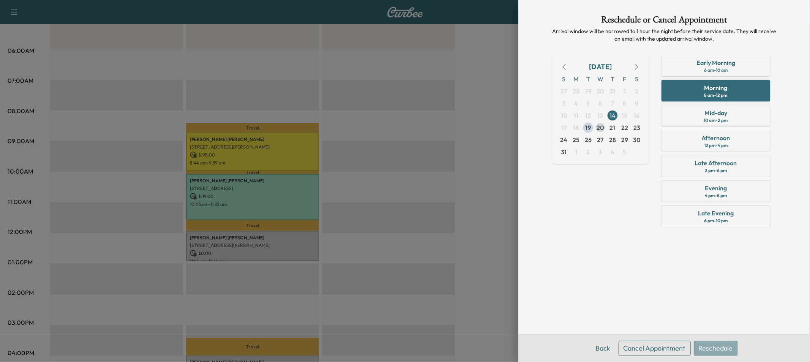
click at [597, 130] on span "20" at bounding box center [600, 127] width 7 height 9
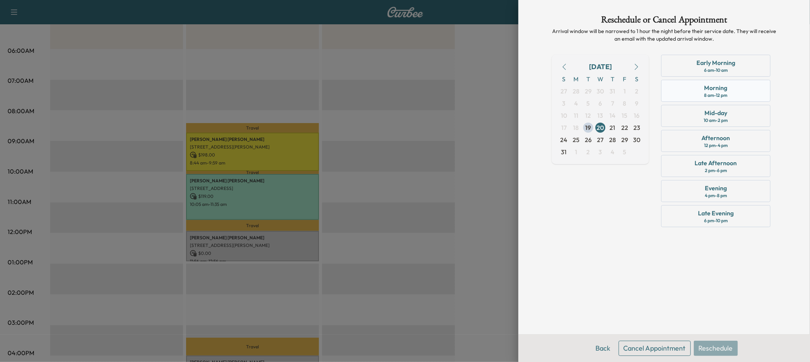
click at [692, 98] on div "Morning 8 am - 12 pm" at bounding box center [715, 91] width 109 height 22
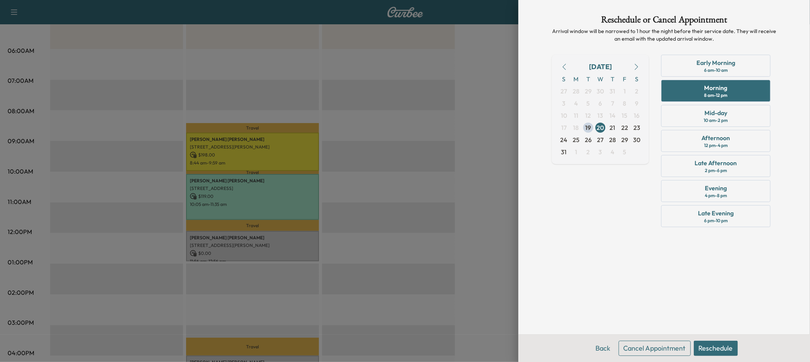
click at [724, 354] on button "Reschedule" at bounding box center [715, 347] width 44 height 15
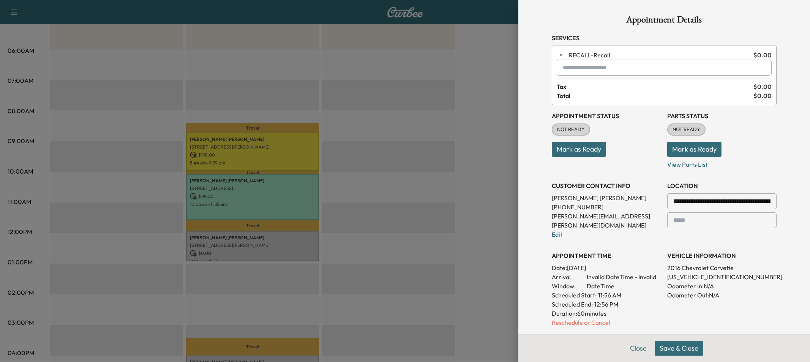
click at [688, 347] on button "Save & Close" at bounding box center [678, 347] width 49 height 15
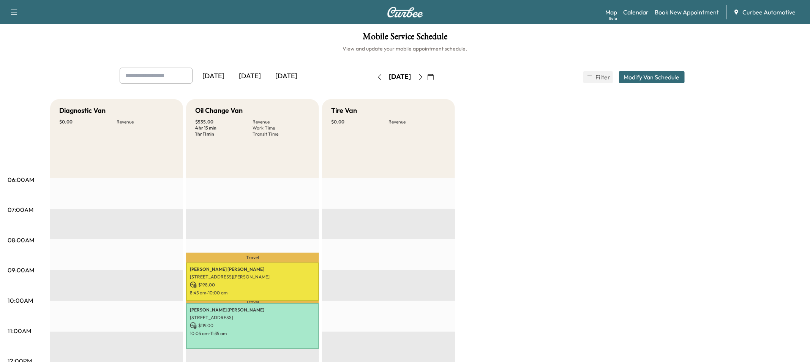
click at [433, 77] on icon "button" at bounding box center [430, 77] width 6 height 6
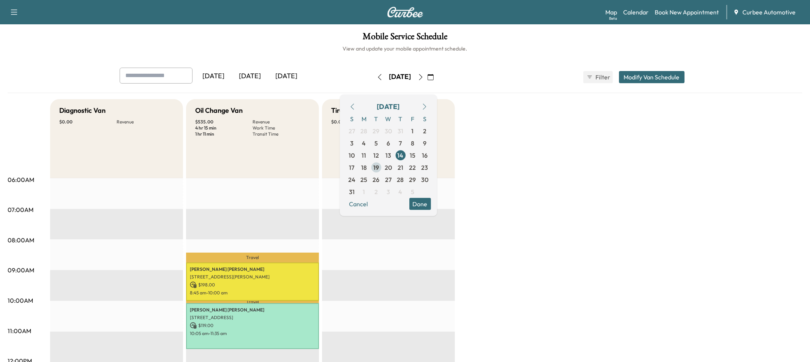
click at [379, 170] on span "19" at bounding box center [376, 166] width 6 height 9
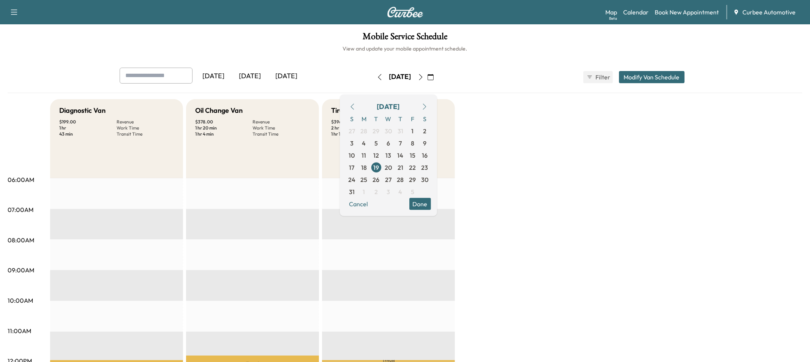
drag, startPoint x: 430, startPoint y: 207, endPoint x: 377, endPoint y: 161, distance: 70.8
click at [430, 206] on button "Done" at bounding box center [420, 203] width 22 height 12
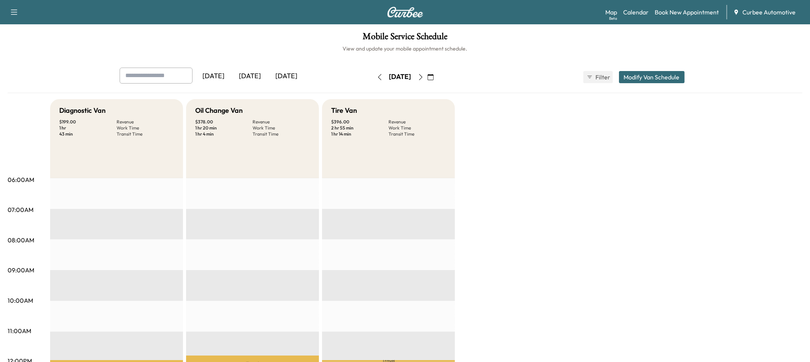
click at [424, 76] on icon "button" at bounding box center [421, 77] width 6 height 6
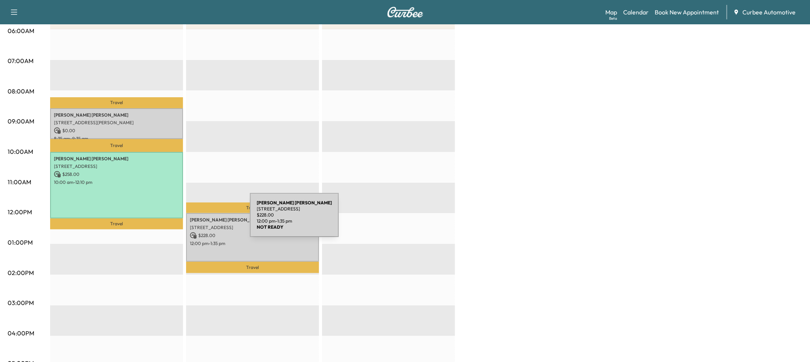
scroll to position [150, 0]
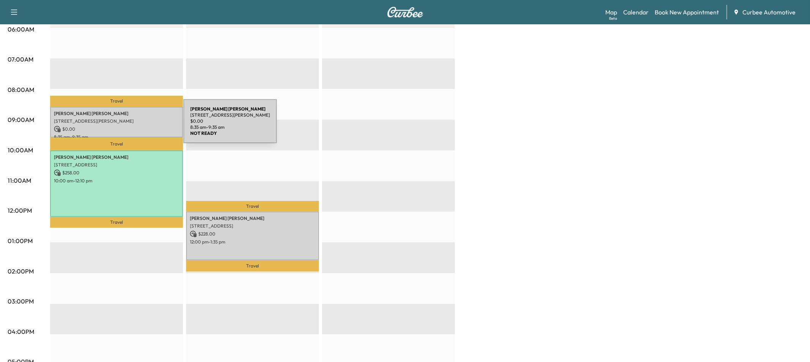
click at [126, 126] on p "$ 0.00" at bounding box center [116, 129] width 125 height 7
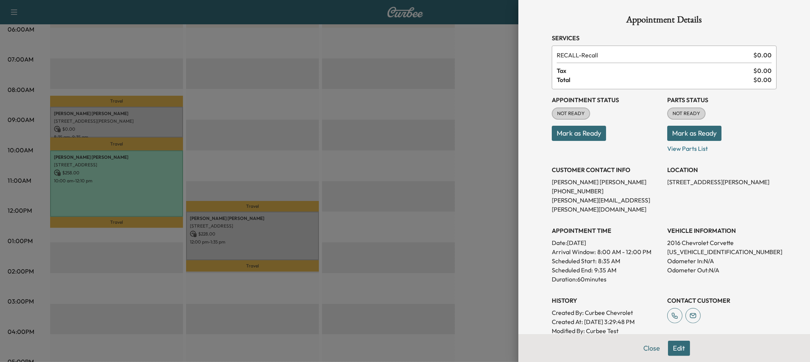
click at [677, 353] on button "Edit" at bounding box center [679, 347] width 22 height 15
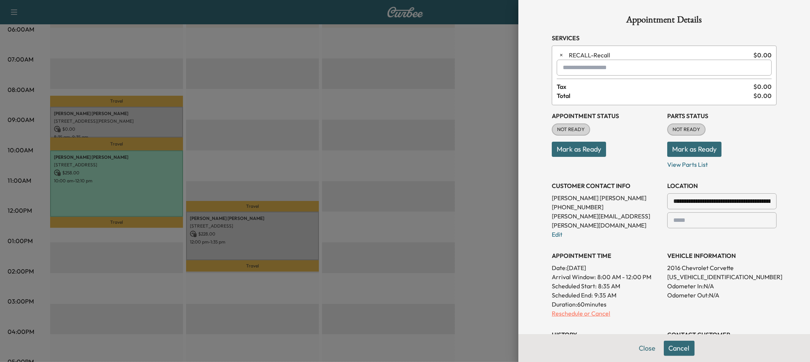
click at [588, 309] on p "Reschedule or Cancel" at bounding box center [605, 313] width 109 height 9
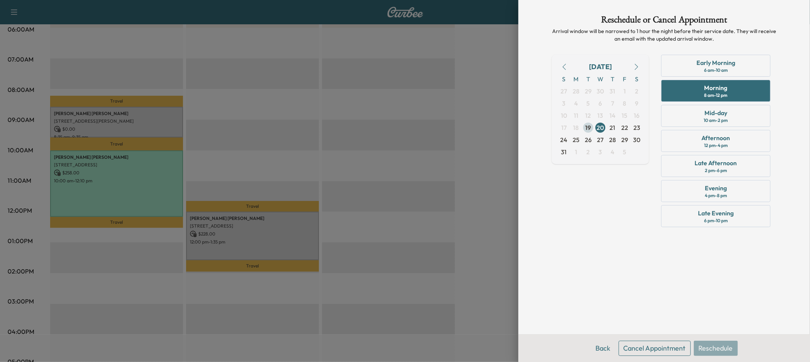
click at [590, 130] on span "19" at bounding box center [588, 127] width 6 height 9
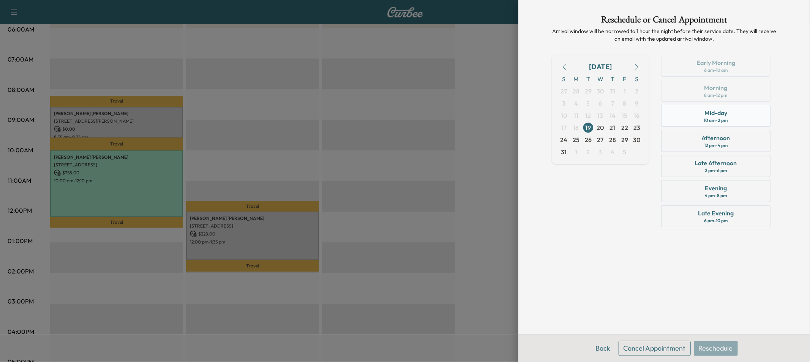
click at [722, 114] on div "Mid-day" at bounding box center [715, 112] width 23 height 9
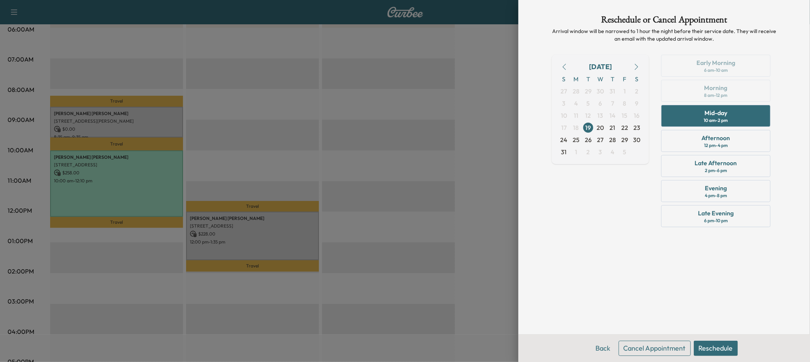
click at [720, 349] on button "Reschedule" at bounding box center [715, 347] width 44 height 15
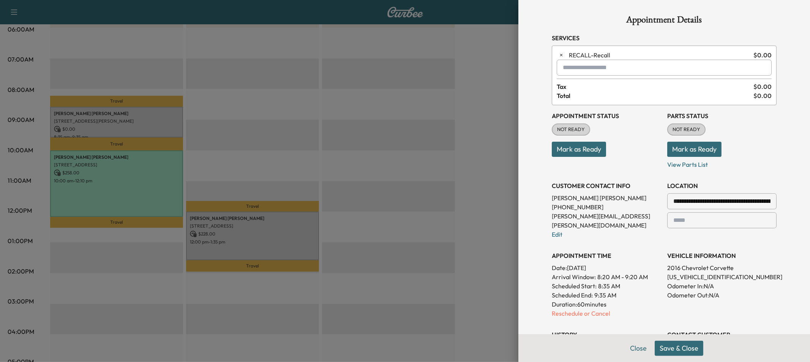
click at [672, 345] on button "Save & Close" at bounding box center [678, 347] width 49 height 15
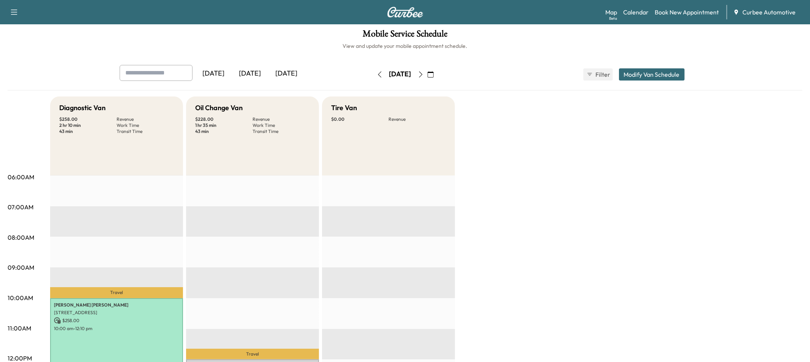
scroll to position [0, 0]
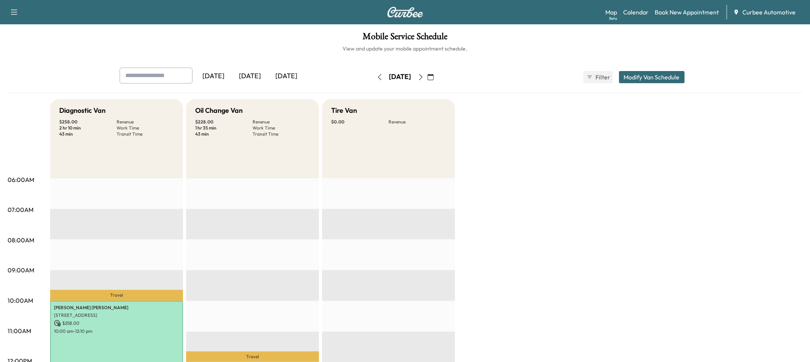
click at [377, 78] on icon "button" at bounding box center [380, 77] width 6 height 6
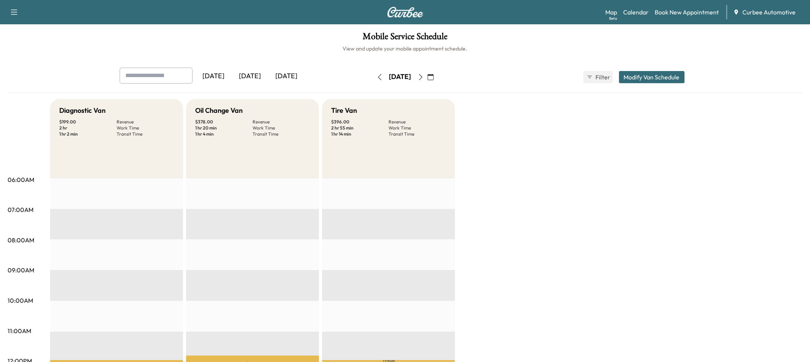
click at [427, 81] on button "button" at bounding box center [420, 77] width 13 height 12
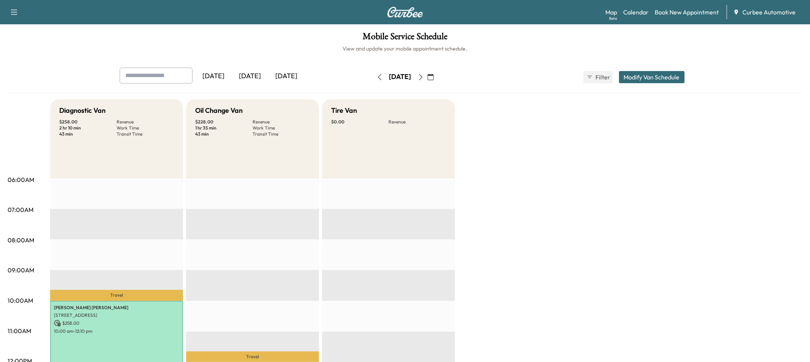
click at [373, 79] on button "button" at bounding box center [379, 77] width 13 height 12
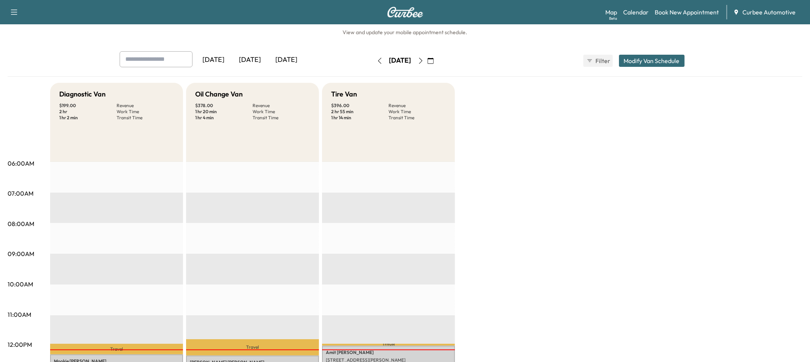
scroll to position [18, 0]
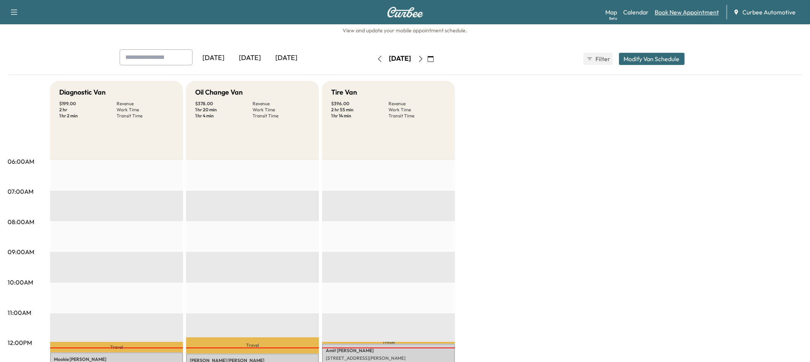
click at [671, 15] on link "Book New Appointment" at bounding box center [686, 12] width 64 height 9
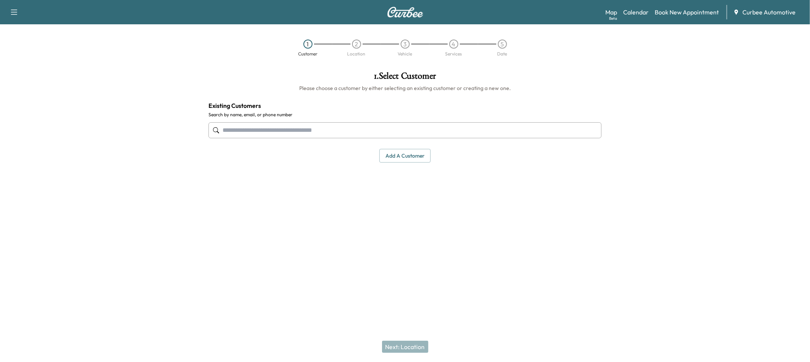
click at [339, 127] on input "text" at bounding box center [404, 130] width 393 height 16
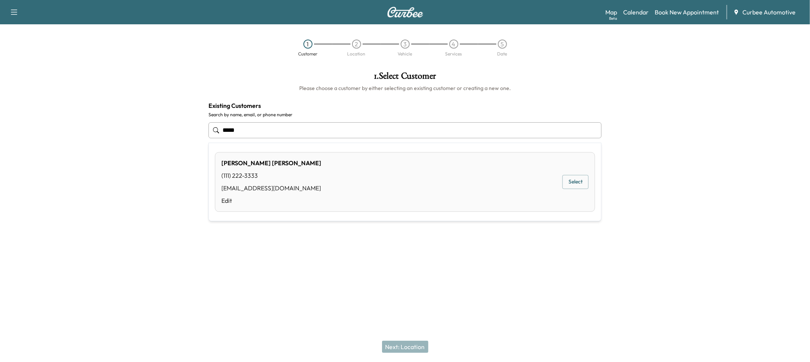
click at [571, 180] on button "Select" at bounding box center [575, 182] width 26 height 14
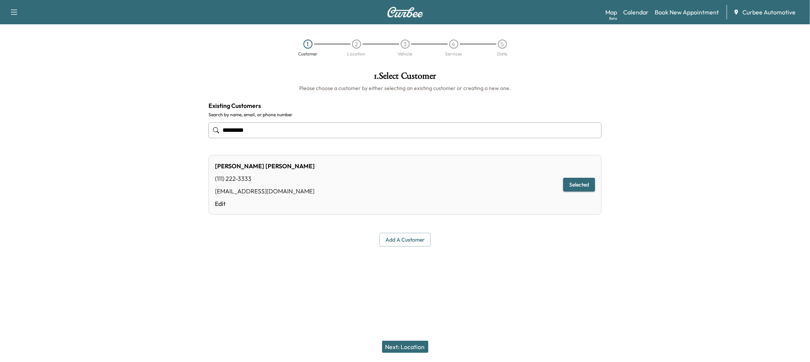
type input "*********"
click at [402, 351] on button "Next: Location" at bounding box center [405, 346] width 46 height 12
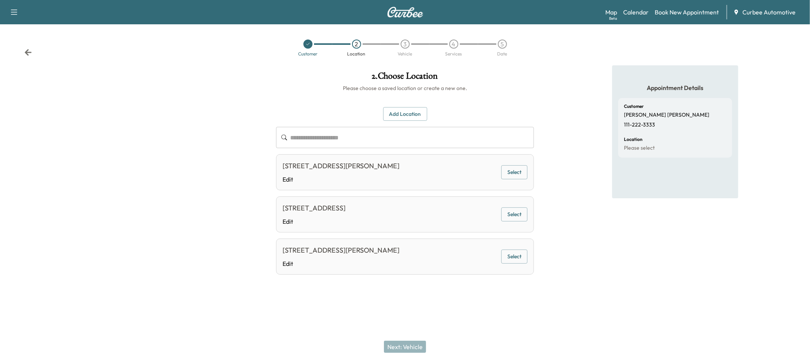
click at [504, 258] on button "Select" at bounding box center [514, 256] width 26 height 14
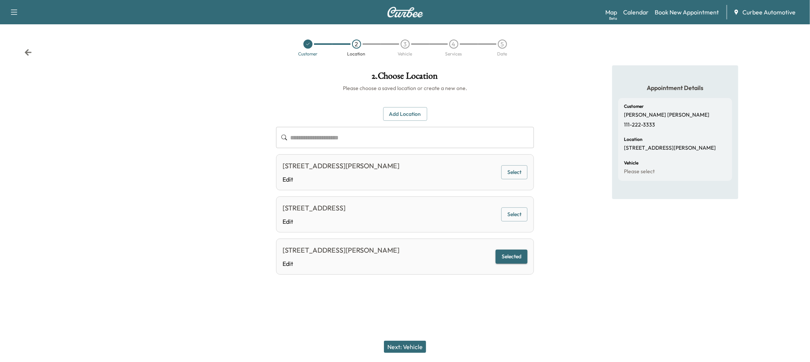
click at [414, 344] on button "Next: Vehicle" at bounding box center [405, 346] width 42 height 12
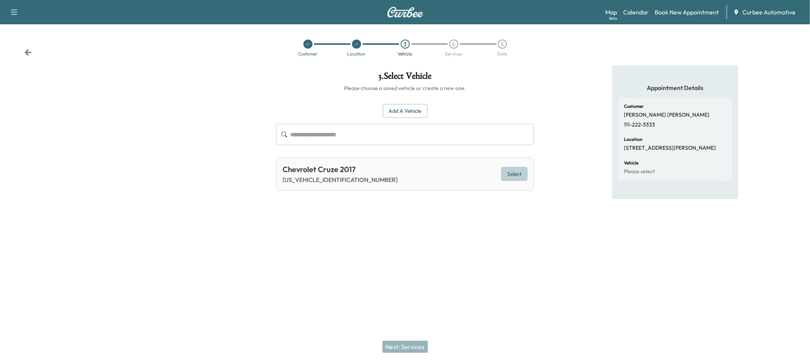
drag, startPoint x: 507, startPoint y: 175, endPoint x: 440, endPoint y: 251, distance: 101.4
click at [507, 175] on button "Select" at bounding box center [514, 174] width 26 height 14
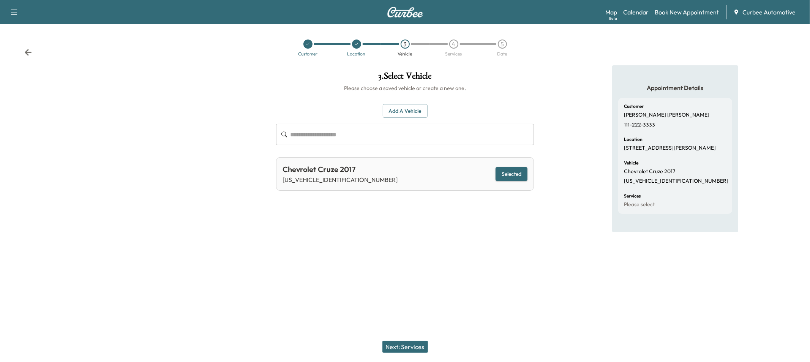
click at [400, 345] on button "Next: Services" at bounding box center [405, 346] width 46 height 12
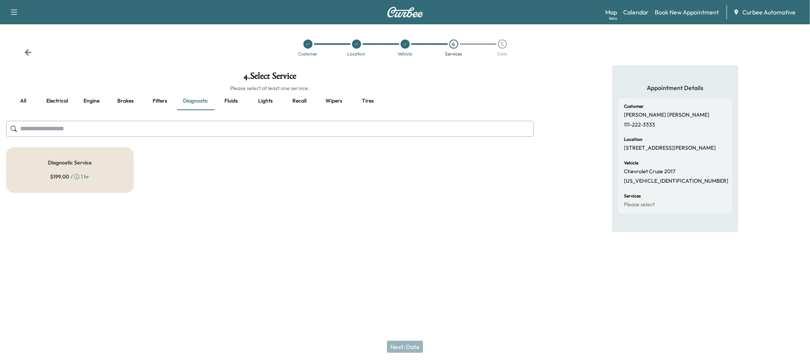
click at [115, 164] on div "Diagnostic Service $ 199.00 / 1 hr" at bounding box center [70, 170] width 128 height 46
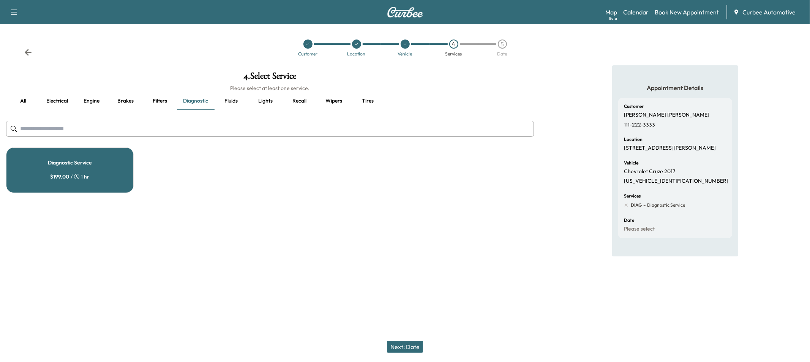
click at [400, 340] on button "Next: Date" at bounding box center [405, 346] width 36 height 12
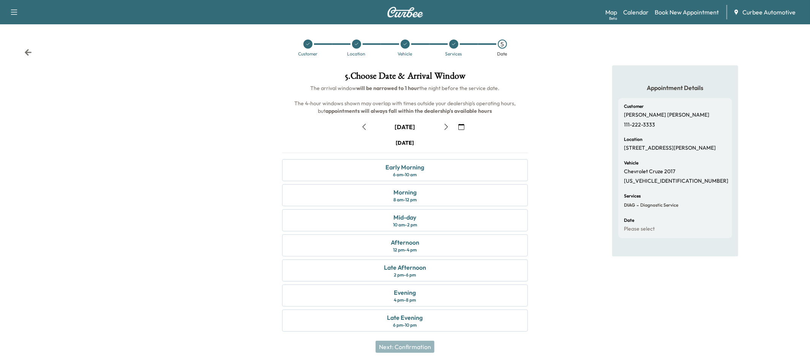
drag, startPoint x: 354, startPoint y: 123, endPoint x: 361, endPoint y: 125, distance: 6.8
click at [355, 123] on div "[DATE]" at bounding box center [405, 127] width 258 height 12
click at [361, 125] on icon "button" at bounding box center [364, 127] width 6 height 6
click at [400, 243] on div "Afternoon" at bounding box center [405, 242] width 28 height 9
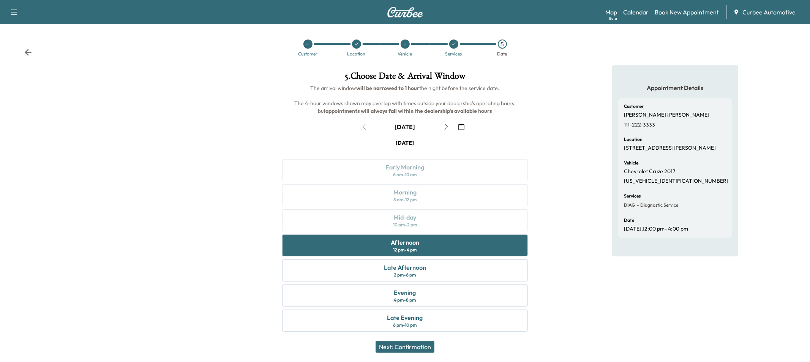
click at [410, 346] on button "Next: Confirmation" at bounding box center [404, 346] width 59 height 12
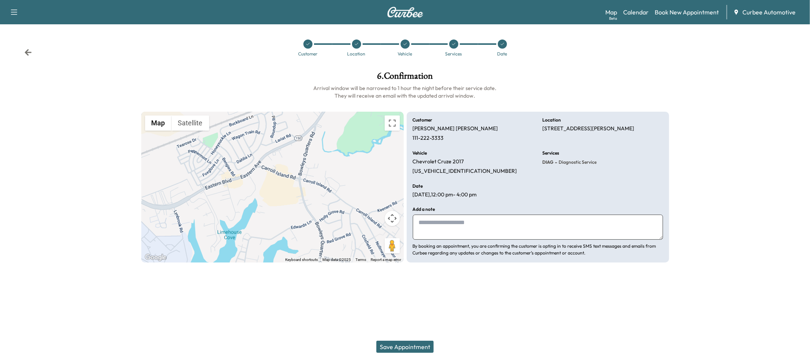
click at [408, 347] on button "Save Appointment" at bounding box center [404, 346] width 57 height 12
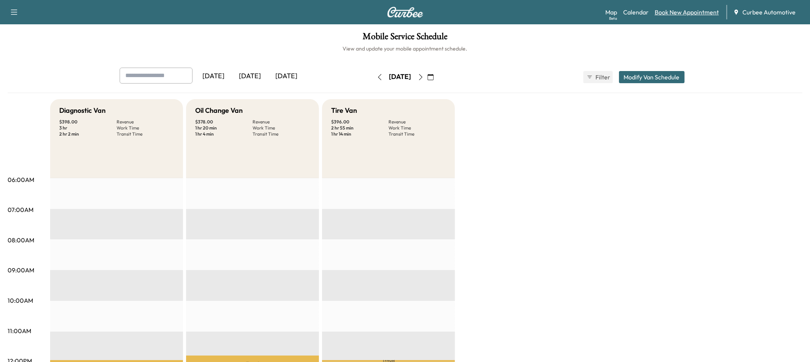
click at [671, 16] on link "Book New Appointment" at bounding box center [686, 12] width 64 height 9
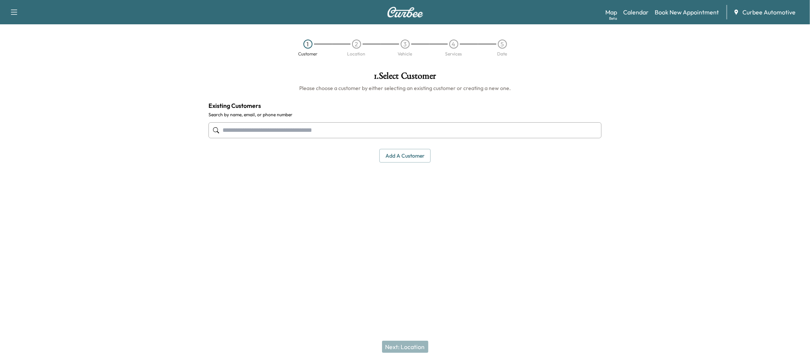
click at [499, 128] on input "text" at bounding box center [404, 130] width 393 height 16
type input "*"
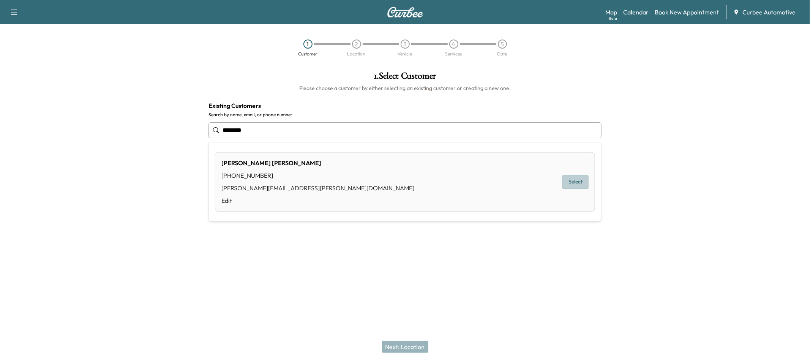
click at [569, 184] on button "Select" at bounding box center [575, 182] width 26 height 14
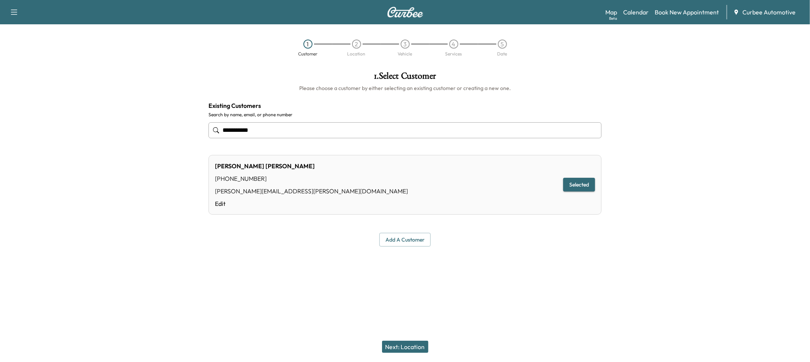
type input "**********"
click at [399, 352] on button "Next: Location" at bounding box center [405, 346] width 46 height 12
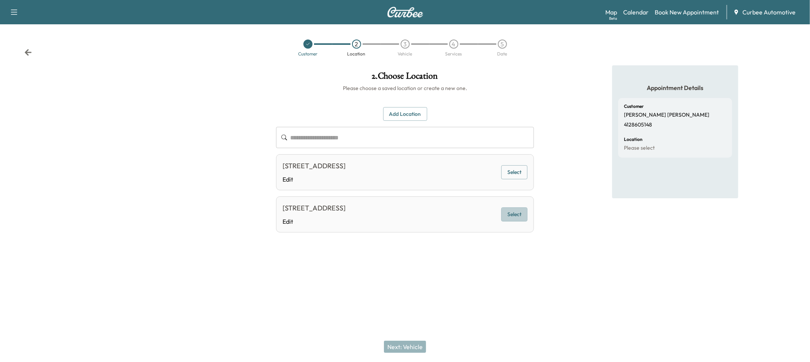
click at [504, 210] on button "Select" at bounding box center [514, 214] width 26 height 14
click at [399, 350] on button "Next: Vehicle" at bounding box center [405, 346] width 42 height 12
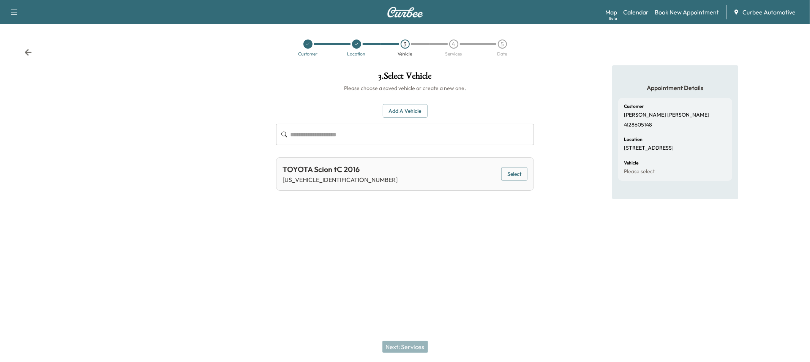
click at [507, 179] on button "Select" at bounding box center [514, 174] width 26 height 14
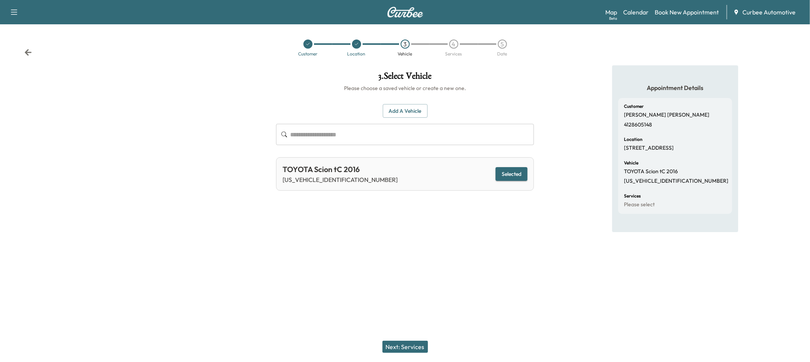
click at [411, 346] on button "Next: Services" at bounding box center [405, 346] width 46 height 12
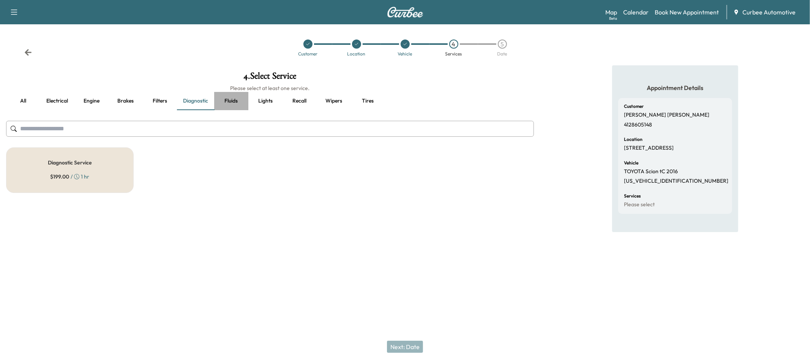
click at [241, 97] on button "Fluids" at bounding box center [231, 101] width 34 height 18
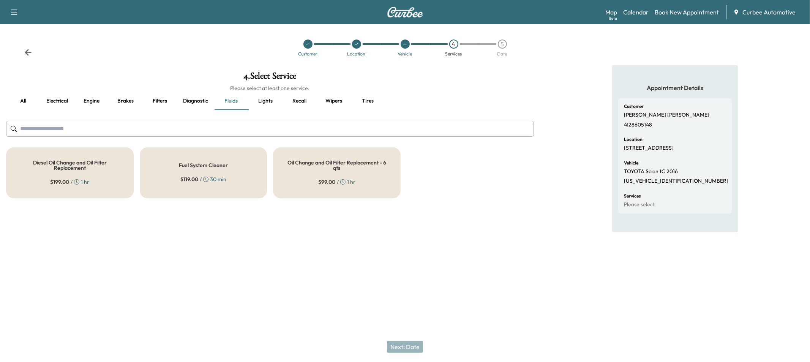
click at [298, 180] on div "Oil Change and Oil Filter Replacement - 6 qts $ 99.00 / 1 hr" at bounding box center [337, 172] width 128 height 51
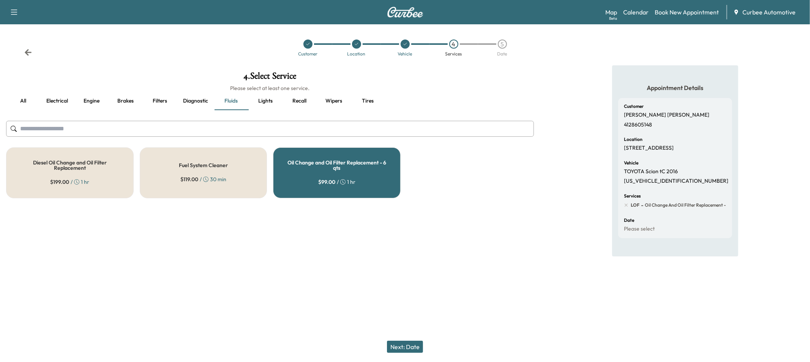
click at [406, 345] on button "Next: Date" at bounding box center [405, 346] width 36 height 12
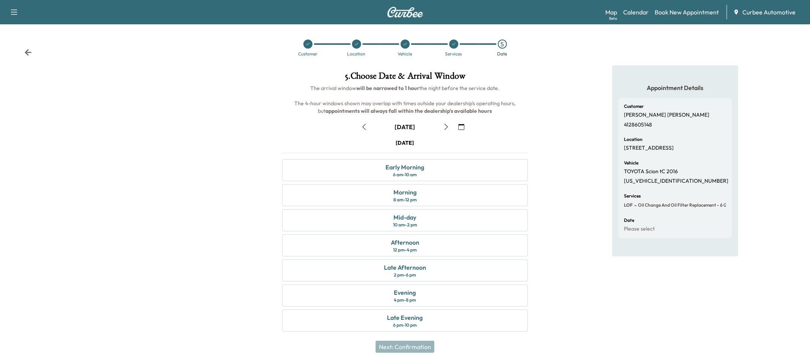
click at [367, 129] on button "button" at bounding box center [364, 127] width 13 height 12
click at [381, 213] on div "Mid-day 10 am - 2 pm" at bounding box center [405, 220] width 246 height 22
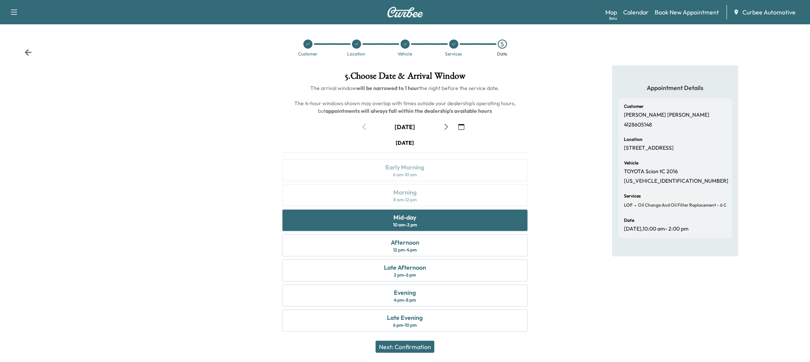
click at [394, 350] on button "Next: Confirmation" at bounding box center [404, 346] width 59 height 12
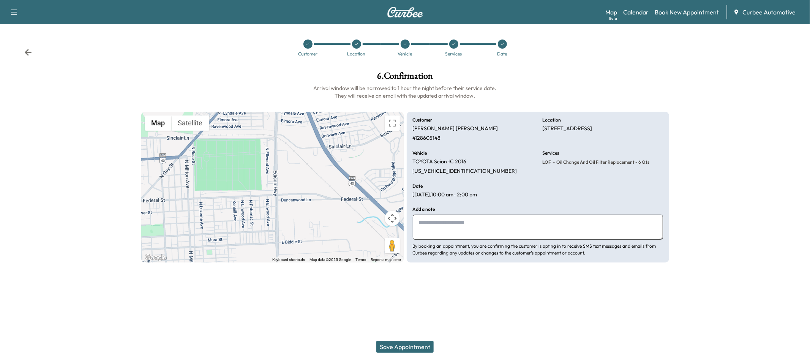
click at [392, 345] on button "Save Appointment" at bounding box center [404, 346] width 57 height 12
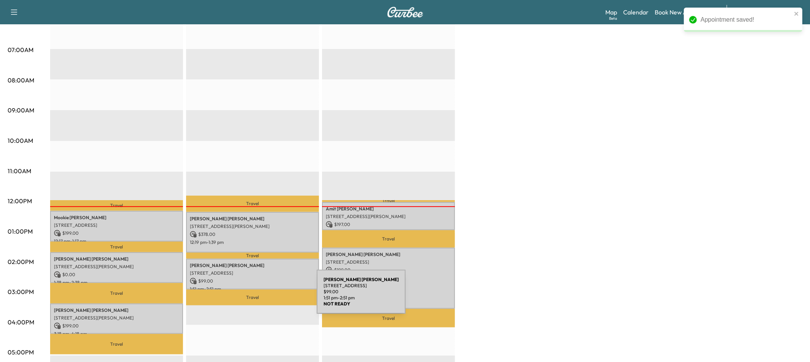
scroll to position [161, 0]
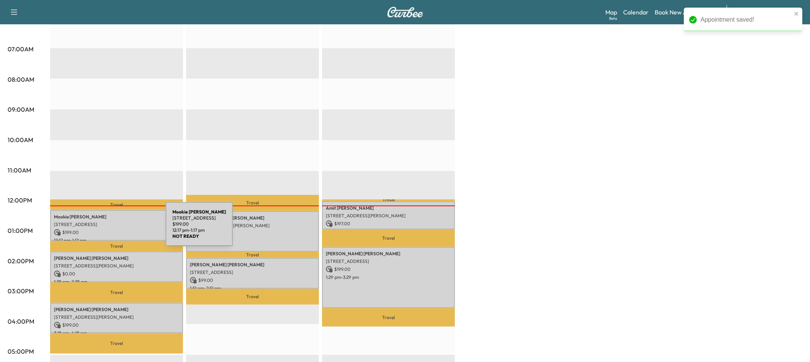
click at [109, 229] on p "$ 199.00" at bounding box center [116, 232] width 125 height 7
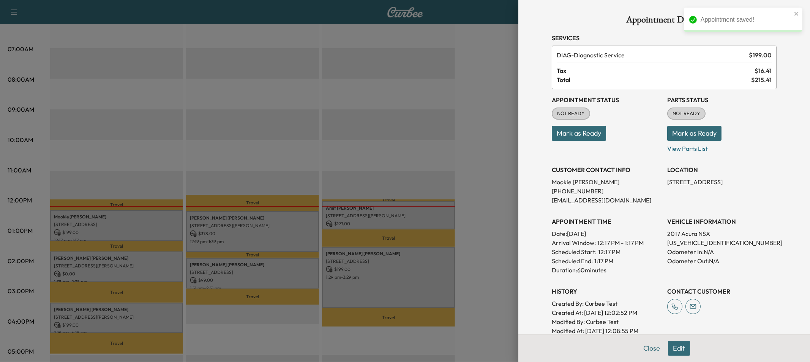
click at [561, 142] on div "Appointment Status NOT READY Mark as Ready" at bounding box center [605, 121] width 109 height 64
drag, startPoint x: 563, startPoint y: 139, endPoint x: 567, endPoint y: 139, distance: 4.6
click at [563, 139] on button "Mark as Ready" at bounding box center [578, 133] width 54 height 15
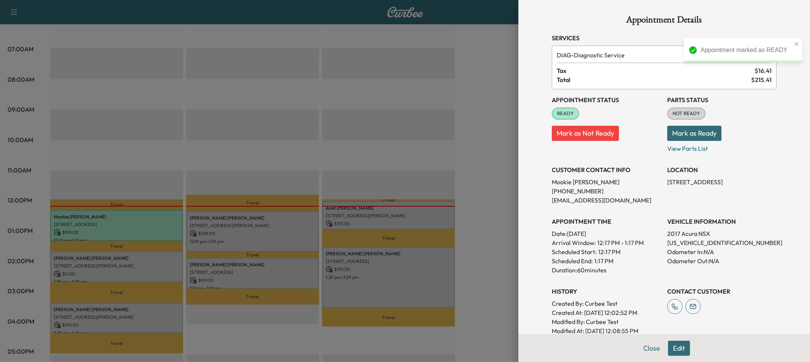
click at [702, 137] on button "Mark as Ready" at bounding box center [694, 133] width 54 height 15
click at [652, 352] on button "Close" at bounding box center [651, 347] width 27 height 15
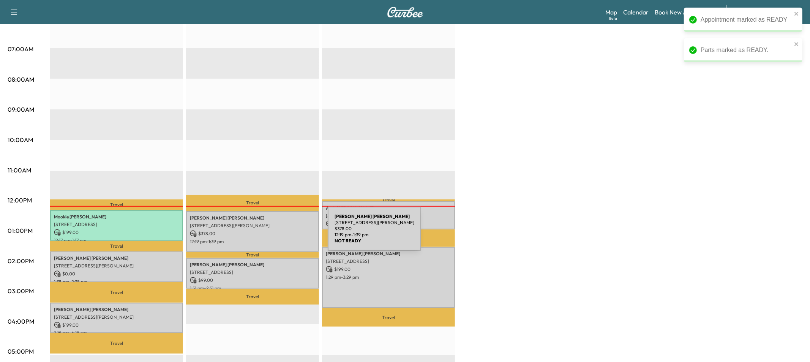
click at [271, 233] on p "$ 378.00" at bounding box center [252, 233] width 125 height 7
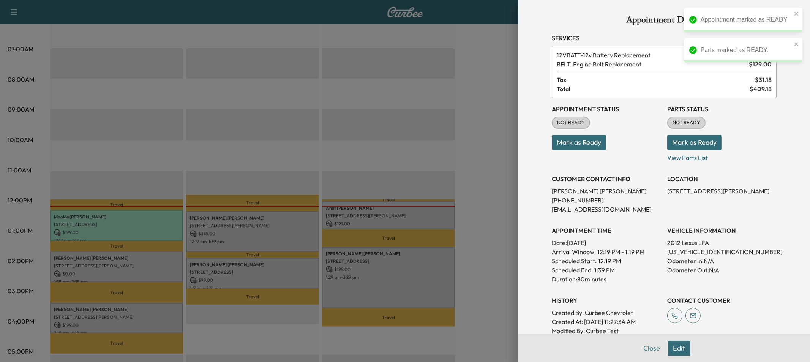
click at [577, 146] on button "Mark as Ready" at bounding box center [578, 142] width 54 height 15
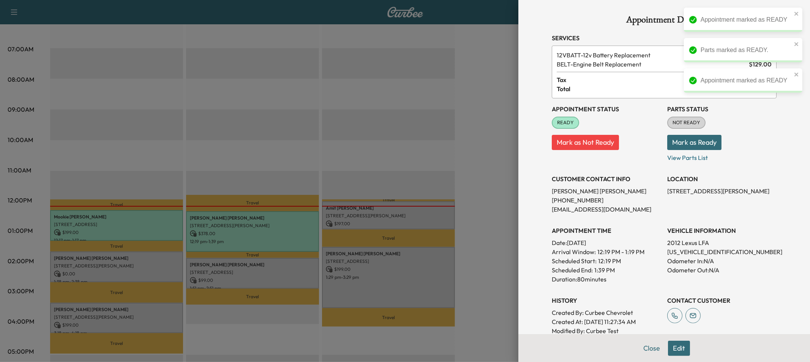
click at [701, 145] on button "Mark as Ready" at bounding box center [694, 142] width 54 height 15
click at [648, 349] on button "Close" at bounding box center [651, 347] width 27 height 15
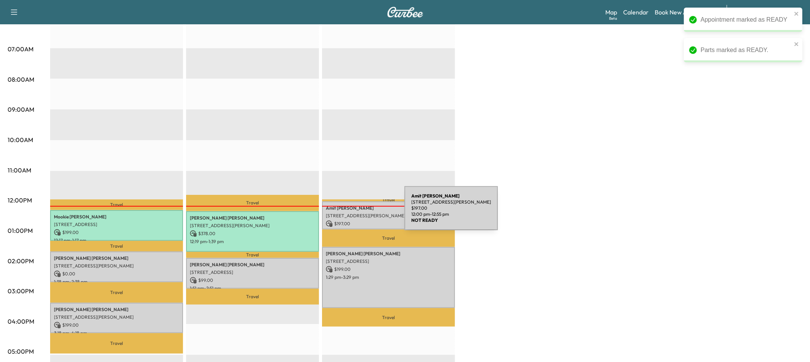
click at [347, 213] on p "[STREET_ADDRESS][PERSON_NAME]" at bounding box center [388, 216] width 125 height 6
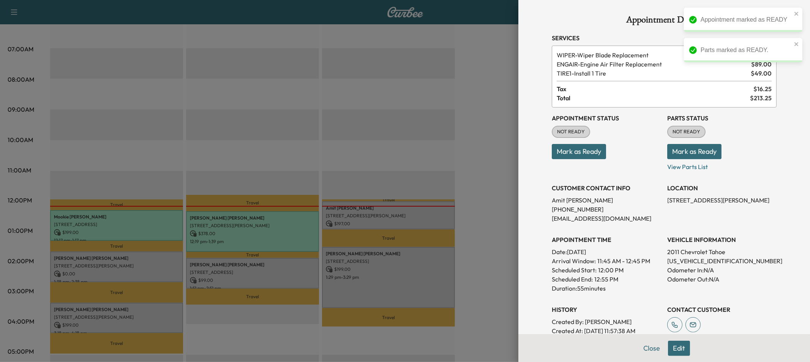
click at [566, 157] on button "Mark as Ready" at bounding box center [578, 151] width 54 height 15
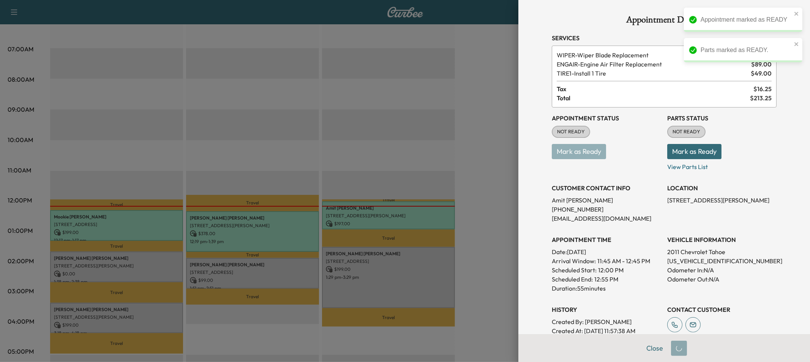
click at [705, 153] on button "Mark as Ready" at bounding box center [694, 151] width 54 height 15
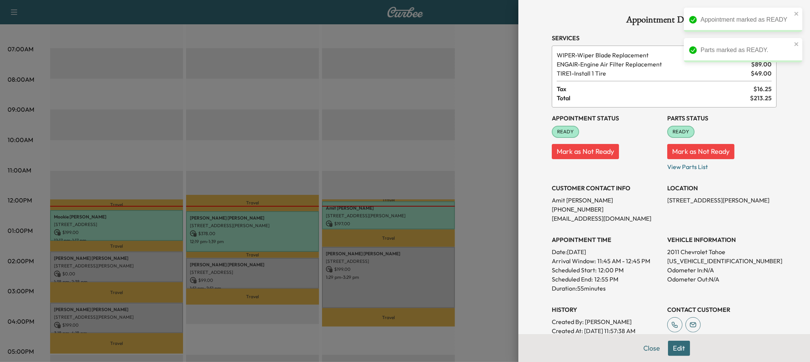
drag, startPoint x: 649, startPoint y: 348, endPoint x: 638, endPoint y: 342, distance: 12.9
click at [649, 348] on button "Close" at bounding box center [651, 347] width 27 height 15
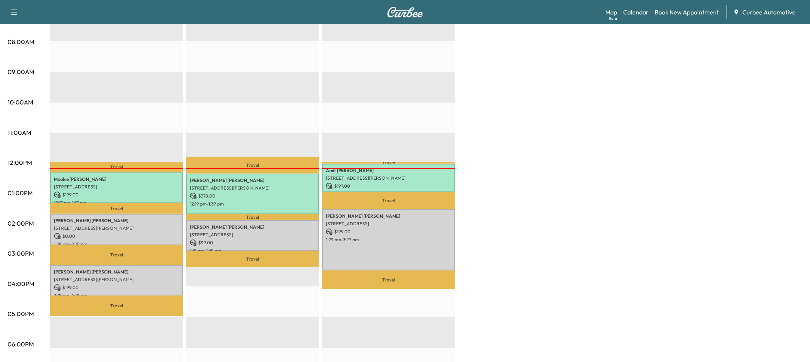
scroll to position [197, 0]
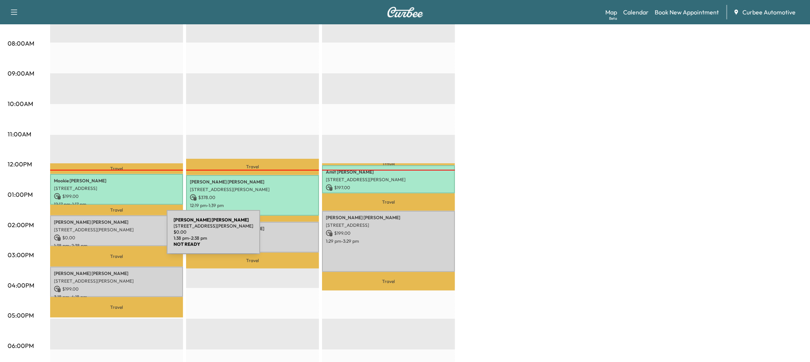
click at [110, 236] on p "$ 0.00" at bounding box center [116, 237] width 125 height 7
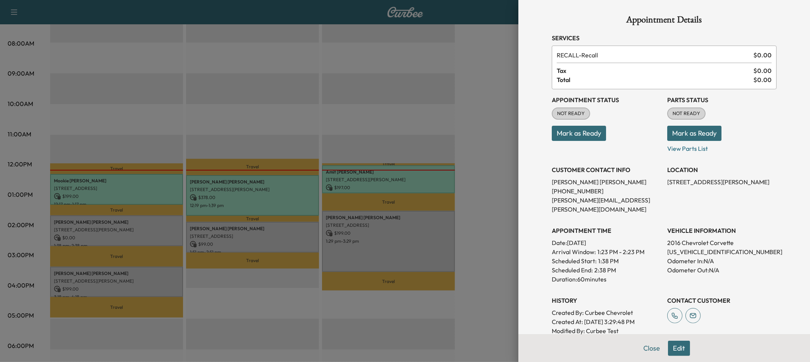
click at [571, 141] on div "Appointment Status NOT READY Mark as Ready" at bounding box center [605, 121] width 109 height 64
click at [570, 138] on button "Mark as Ready" at bounding box center [578, 133] width 54 height 15
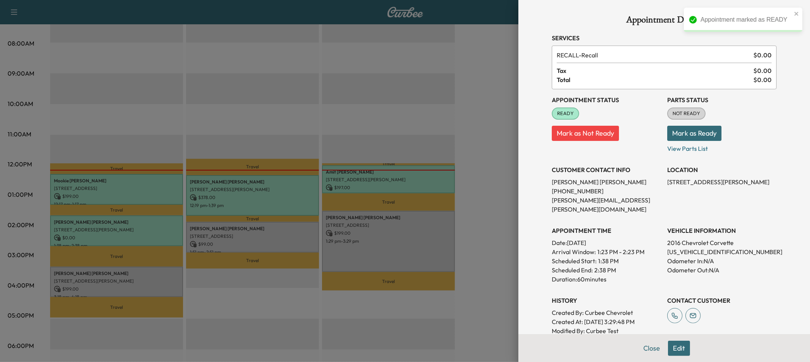
click at [681, 139] on button "Mark as Ready" at bounding box center [694, 133] width 54 height 15
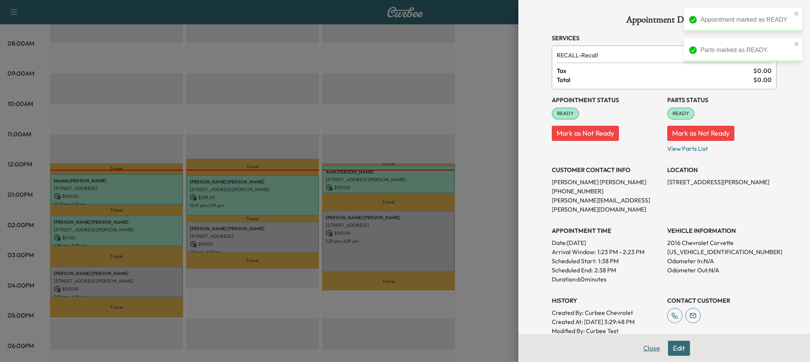
click at [648, 346] on button "Close" at bounding box center [651, 347] width 27 height 15
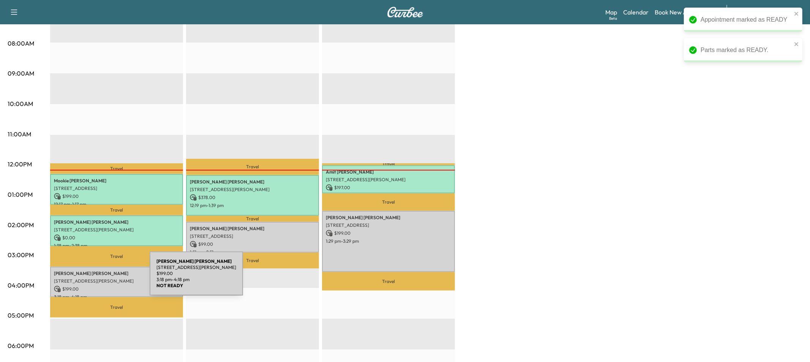
click at [93, 278] on p "[STREET_ADDRESS][PERSON_NAME]" at bounding box center [116, 281] width 125 height 6
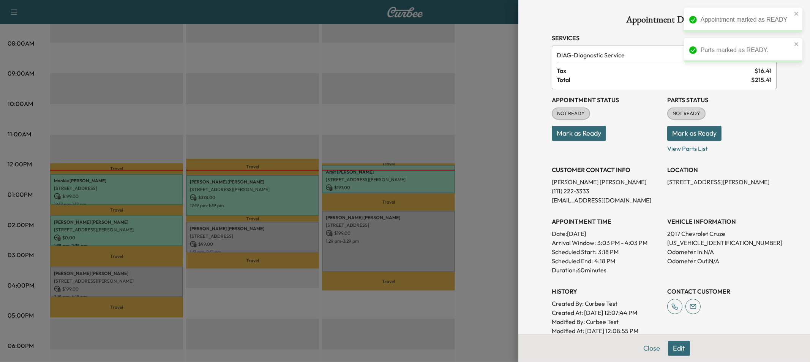
drag, startPoint x: 585, startPoint y: 132, endPoint x: 589, endPoint y: 133, distance: 4.3
click at [585, 132] on button "Mark as Ready" at bounding box center [578, 133] width 54 height 15
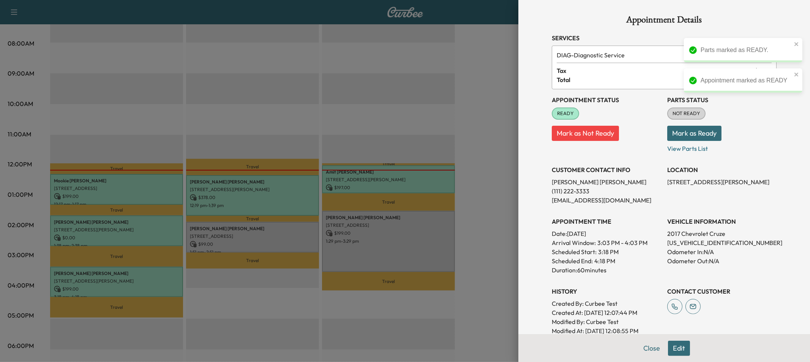
click at [679, 136] on button "Mark as Ready" at bounding box center [694, 133] width 54 height 15
click at [651, 353] on button "Close" at bounding box center [651, 347] width 27 height 15
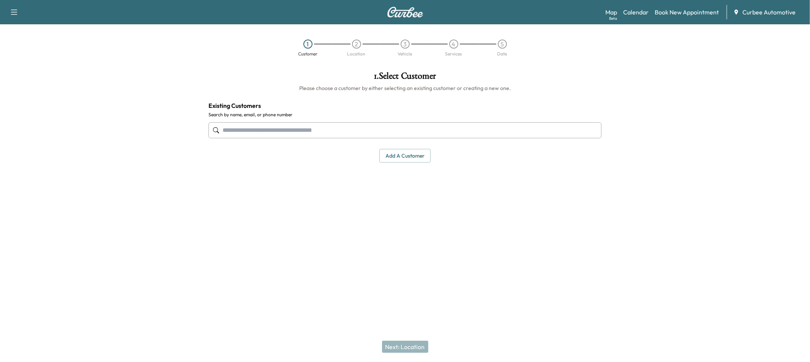
click at [748, 14] on span "Curbee Automotive" at bounding box center [768, 12] width 53 height 9
click at [9, 17] on button "button" at bounding box center [14, 12] width 16 height 12
click at [11, 17] on button "button" at bounding box center [14, 12] width 16 height 12
click at [16, 14] on icon "button" at bounding box center [13, 12] width 9 height 9
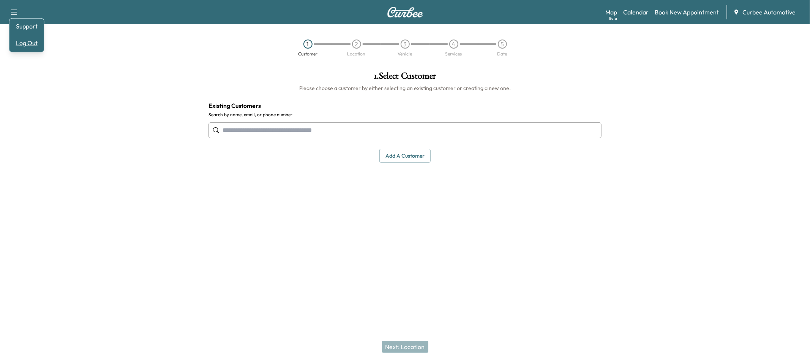
click at [25, 44] on button "Log Out" at bounding box center [27, 43] width 28 height 12
